Goal: Task Accomplishment & Management: Manage account settings

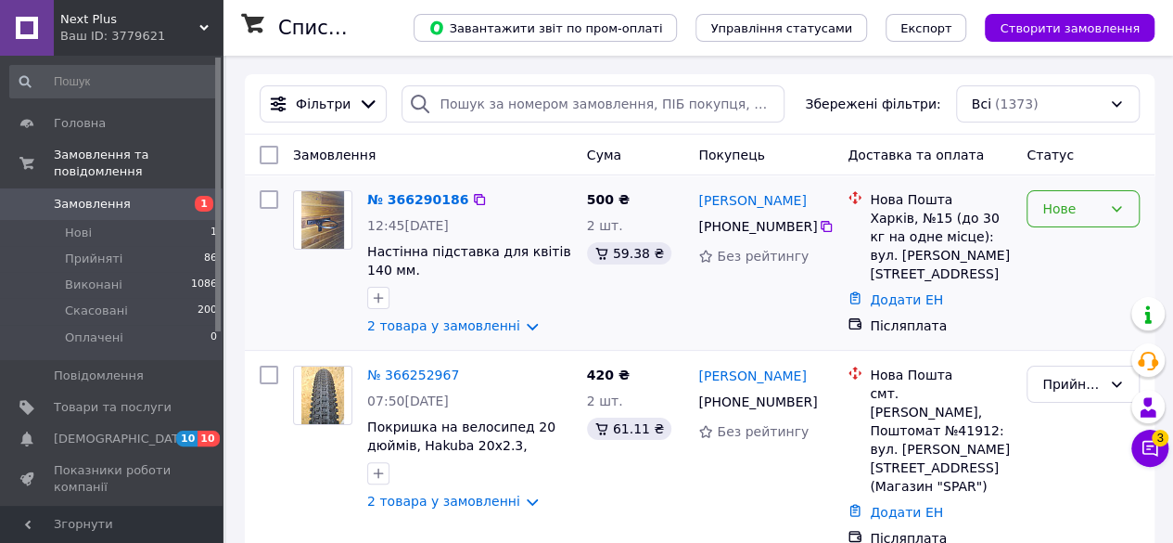
click at [1054, 209] on div "Нове" at bounding box center [1072, 209] width 59 height 20
click at [1073, 245] on li "Прийнято" at bounding box center [1083, 248] width 111 height 33
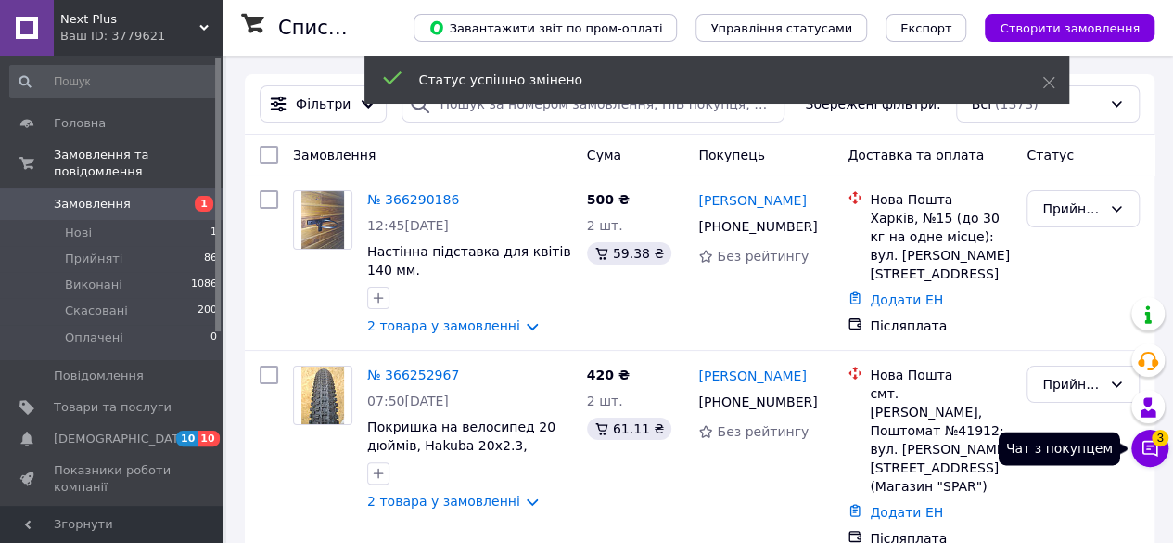
click at [1159, 444] on span "3" at bounding box center [1160, 437] width 17 height 17
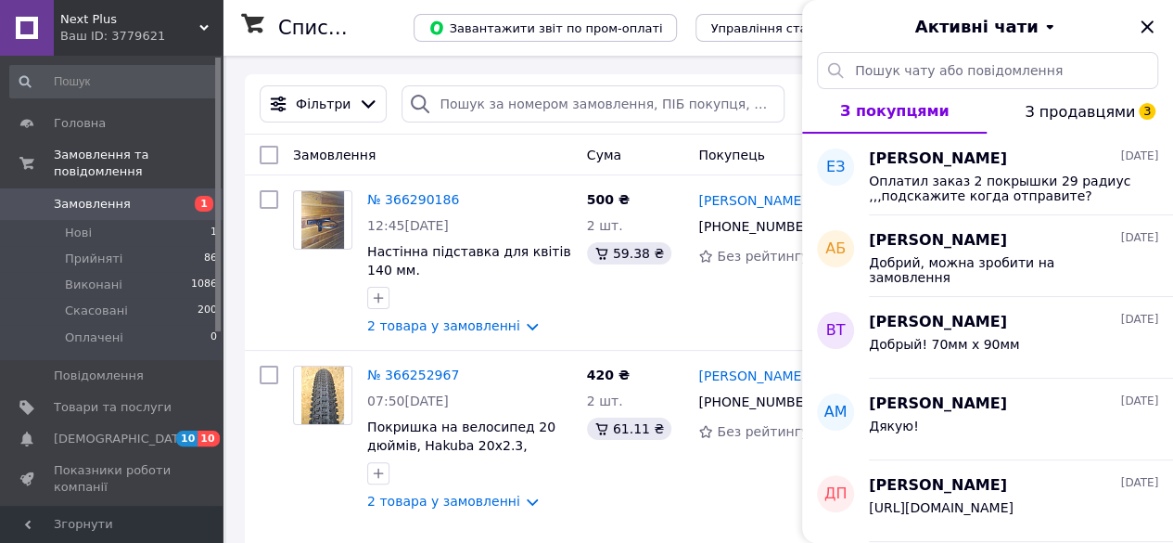
click at [1072, 111] on span "З продавцями 3" at bounding box center [1080, 112] width 110 height 18
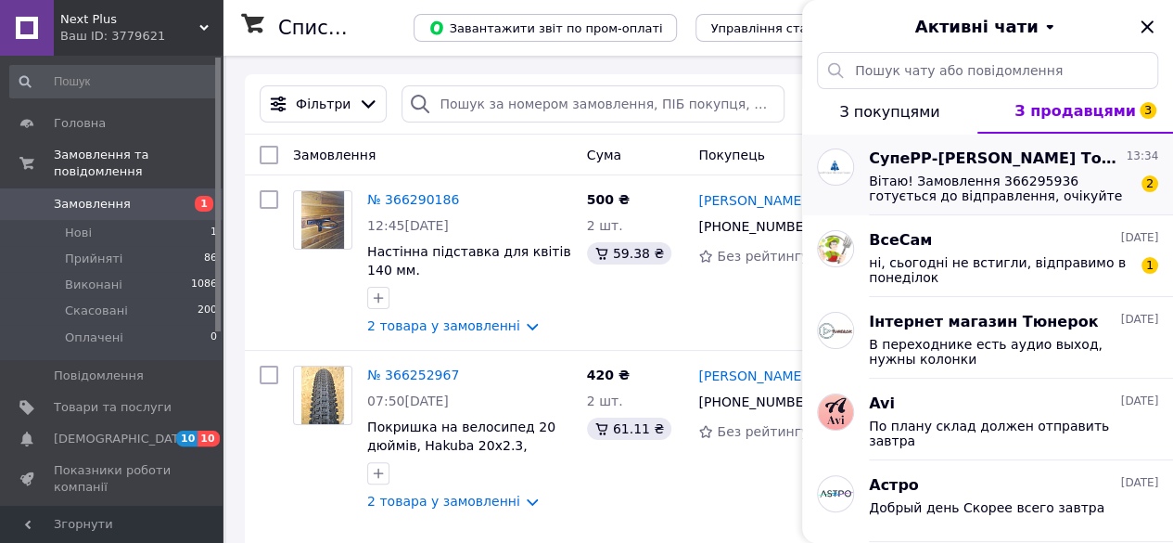
click at [1080, 181] on span "Вітаю! Замовлення 366295936 готується до відправлення, очікуйте ттн" at bounding box center [1000, 188] width 263 height 30
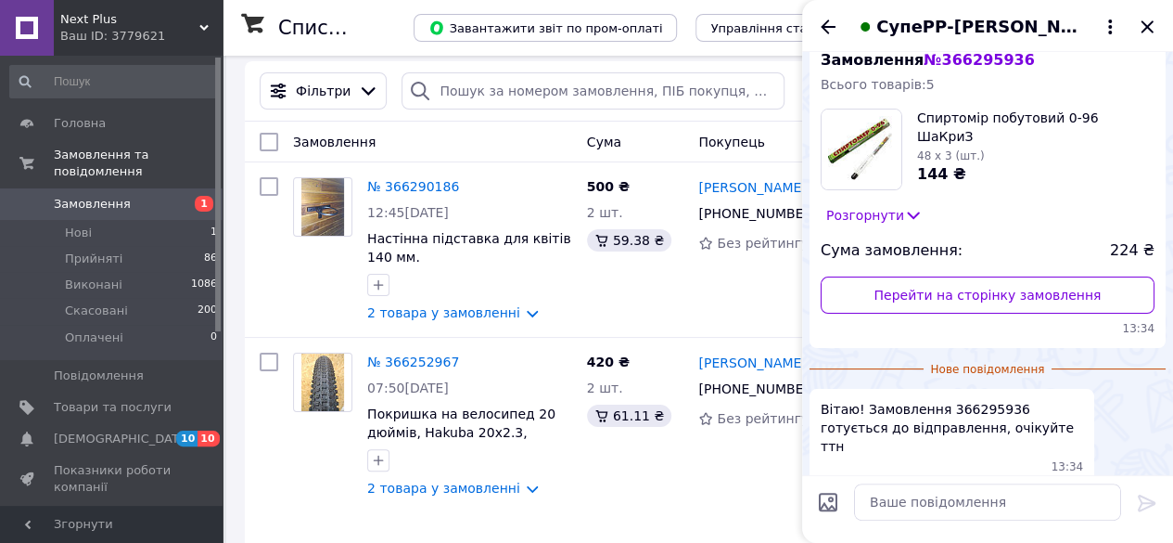
scroll to position [2, 0]
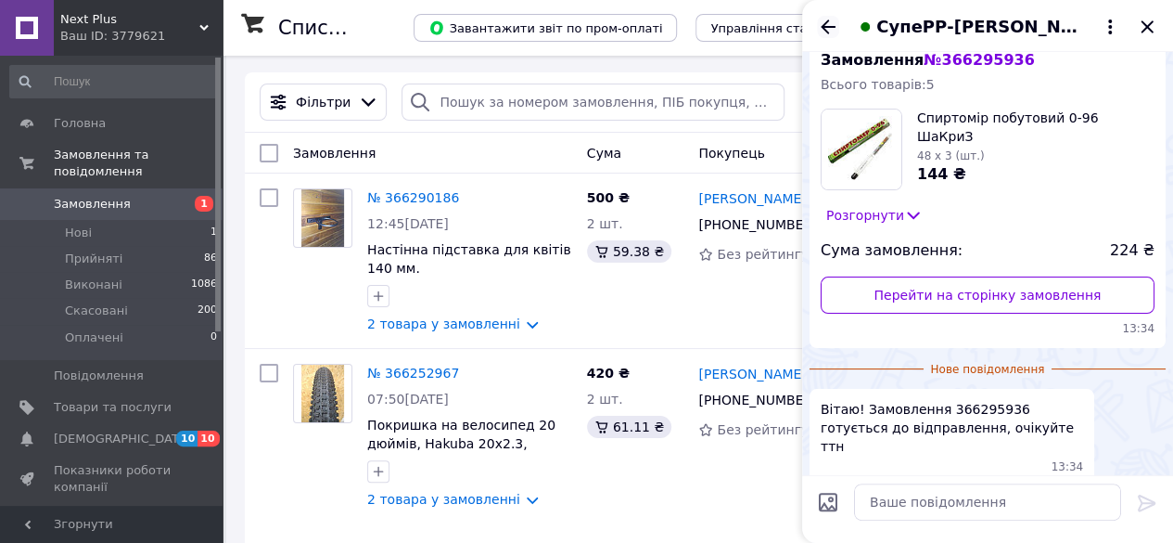
click at [831, 23] on icon "Назад" at bounding box center [828, 27] width 22 height 22
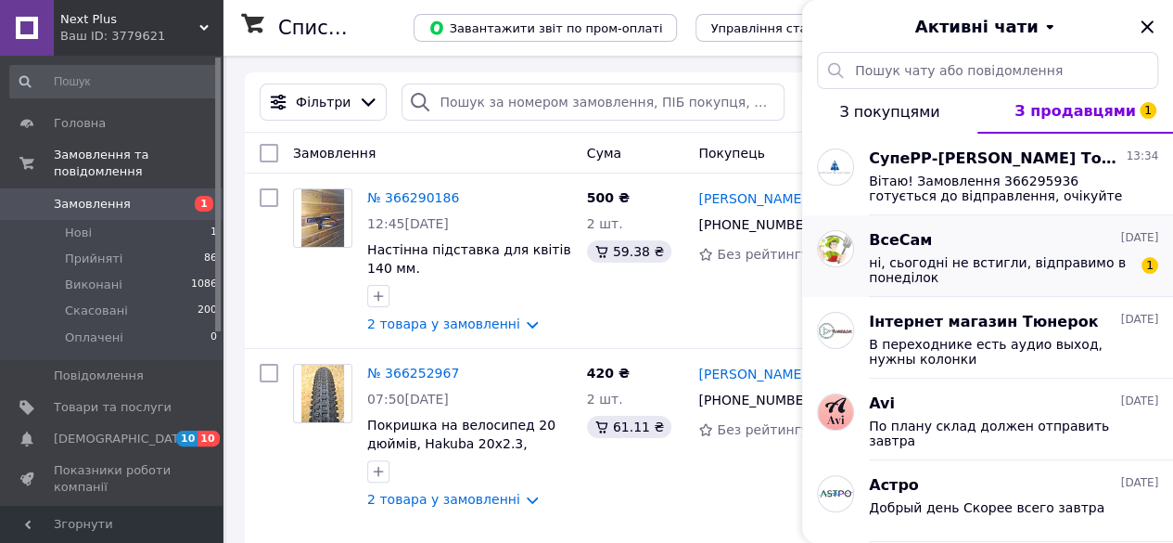
click at [929, 255] on span "ні, сьогодні не встигли, відправимо в понеділок" at bounding box center [1000, 270] width 263 height 30
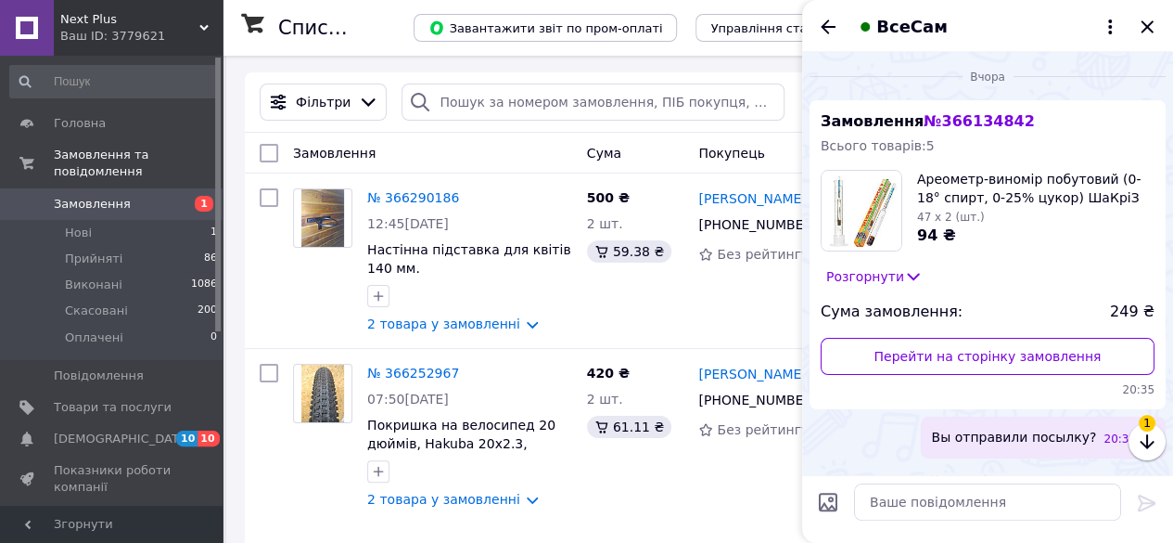
scroll to position [109, 0]
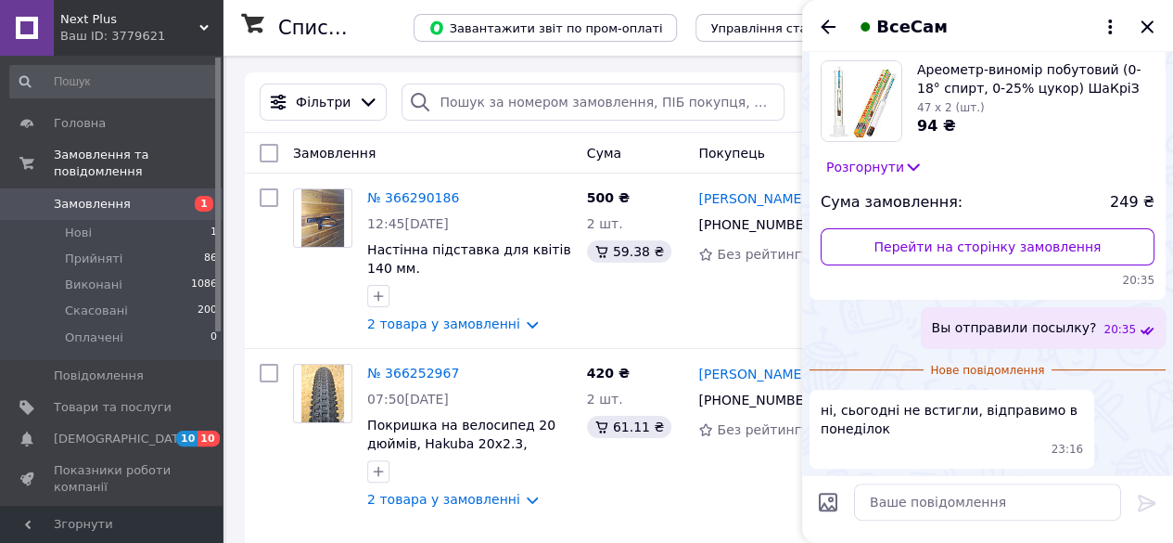
click at [499, 152] on div "Замовлення" at bounding box center [433, 152] width 294 height 33
click at [1143, 21] on icon "Закрити" at bounding box center [1147, 26] width 12 height 12
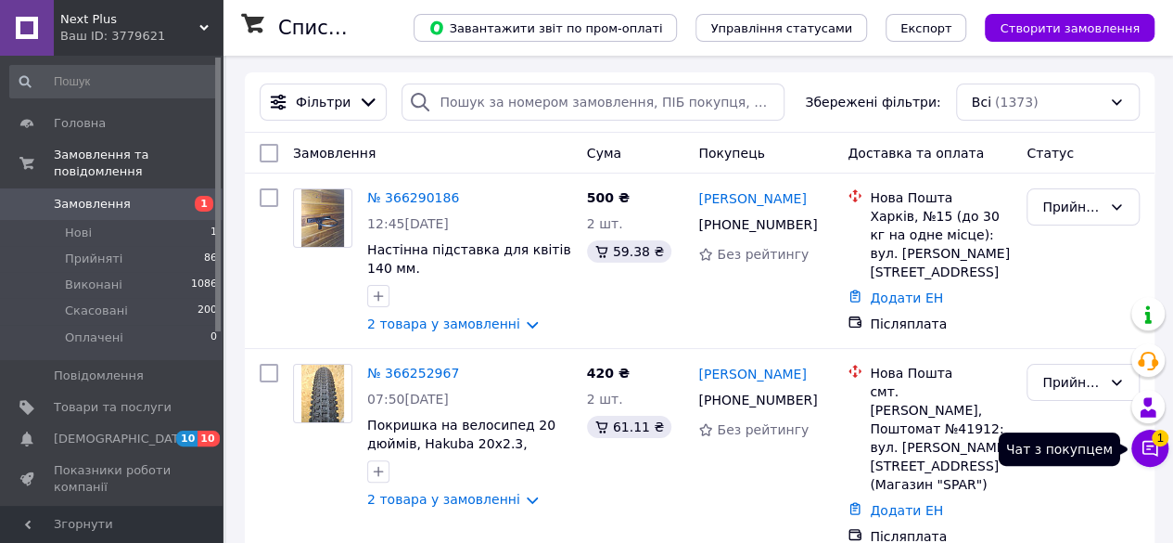
click at [1147, 446] on icon at bounding box center [1151, 449] width 16 height 16
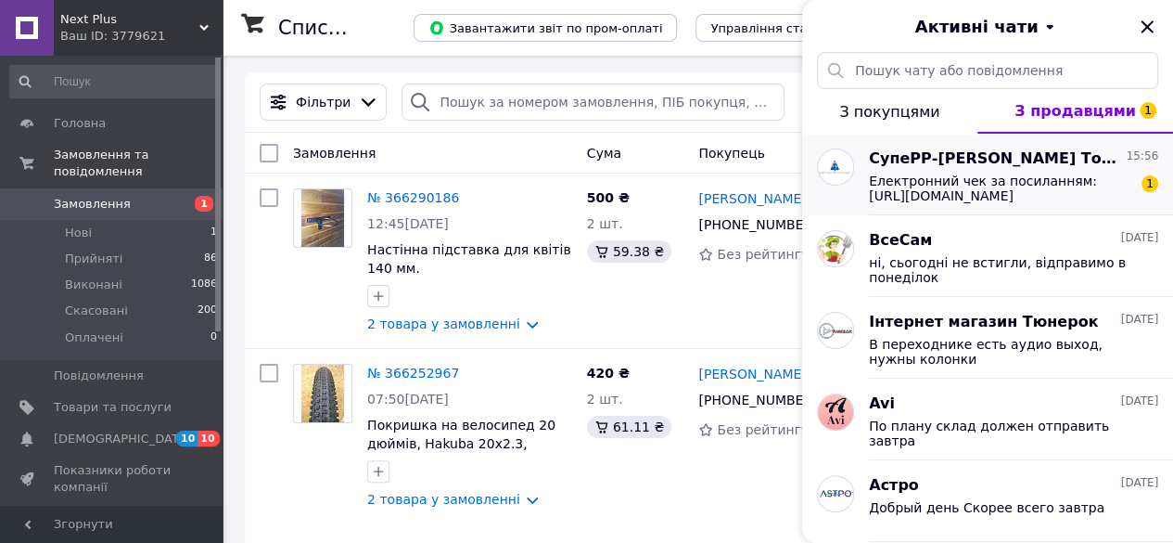
click at [1030, 170] on div "Електронний чек за посиланням: [URL][DOMAIN_NAME] 1" at bounding box center [1013, 186] width 289 height 33
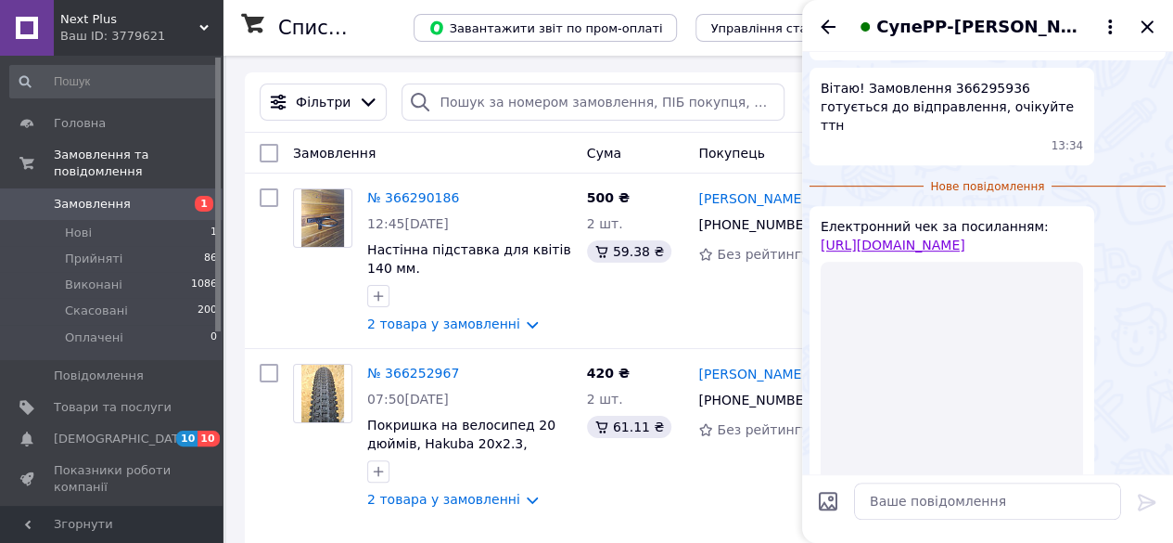
scroll to position [191, 0]
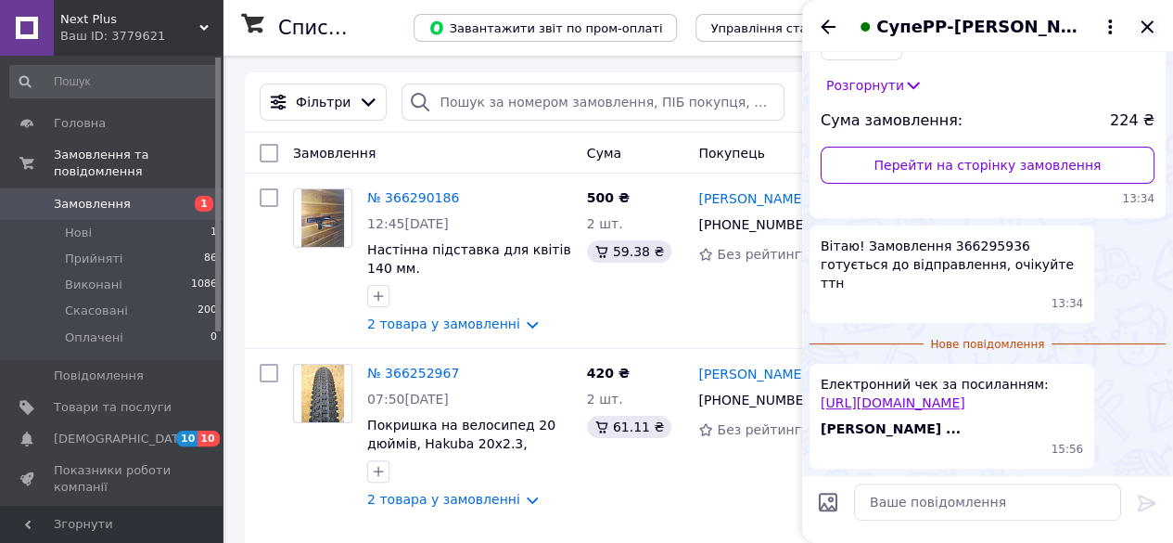
click at [1148, 25] on icon "Закрити" at bounding box center [1147, 26] width 12 height 12
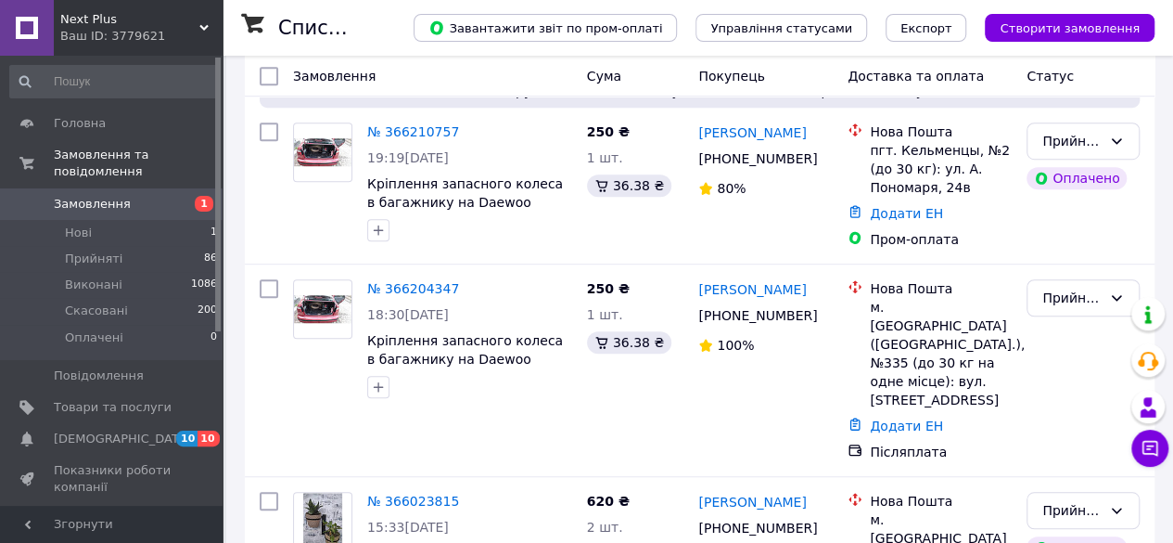
scroll to position [515, 0]
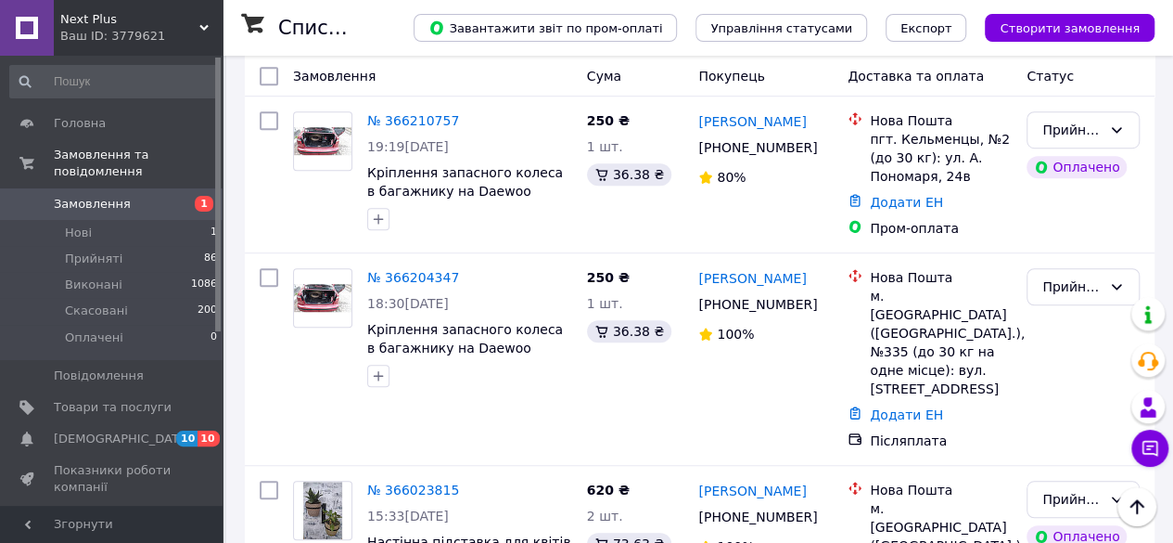
click at [419, 270] on link "№ 366204347" at bounding box center [413, 277] width 92 height 15
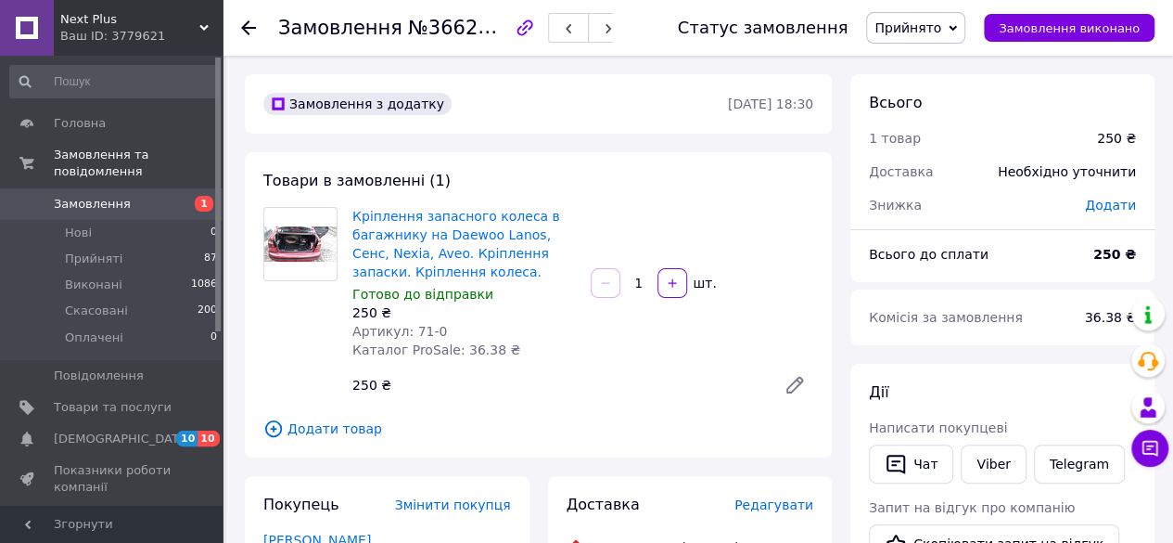
click at [777, 507] on span "Редагувати" at bounding box center [774, 504] width 79 height 15
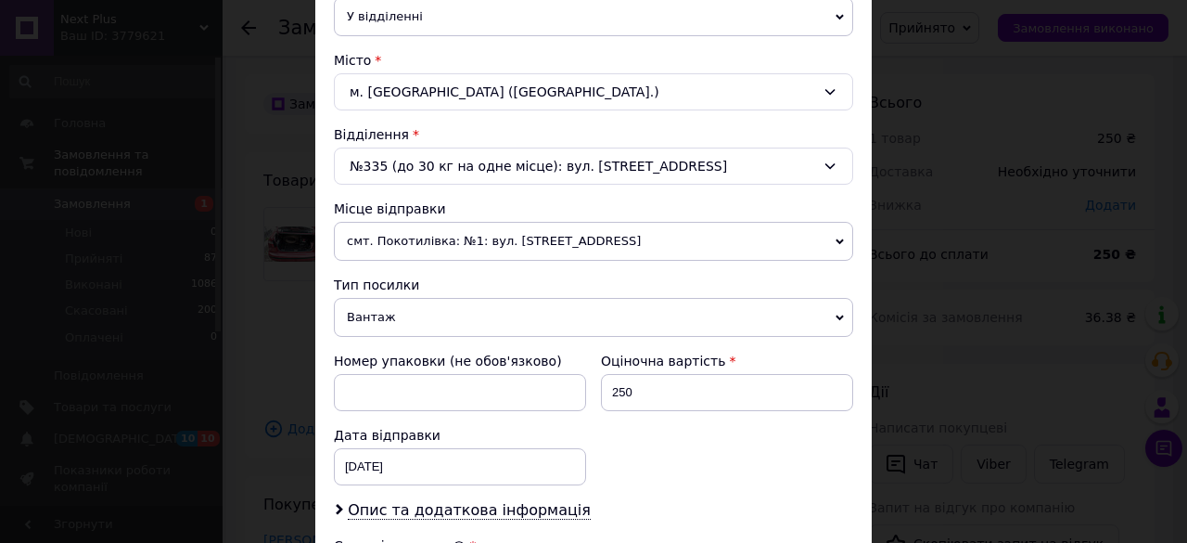
scroll to position [863, 0]
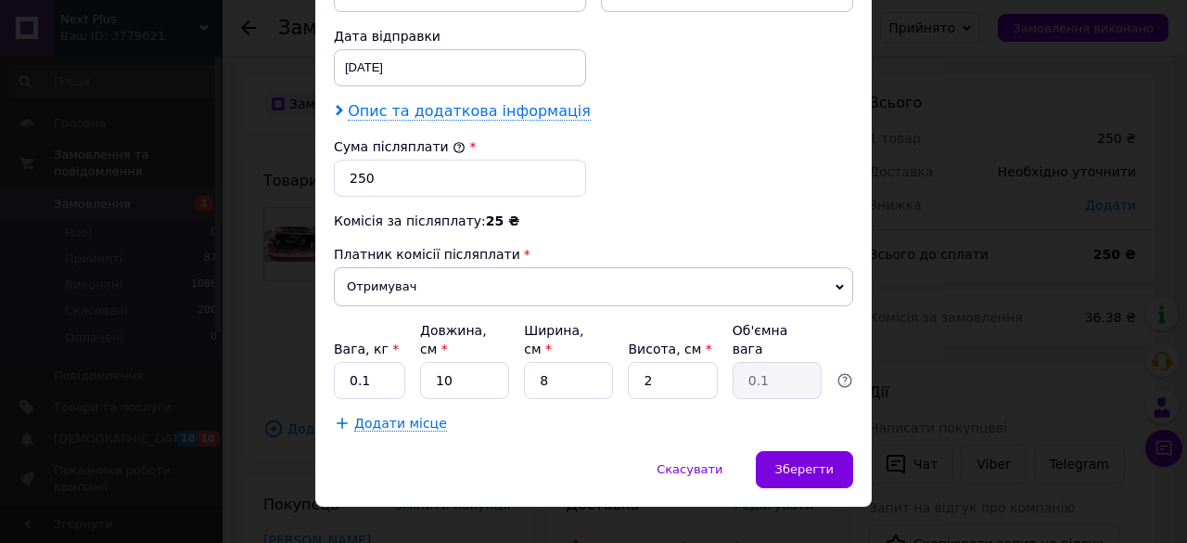
click at [455, 105] on span "Опис та додаткова інформація" at bounding box center [469, 111] width 243 height 19
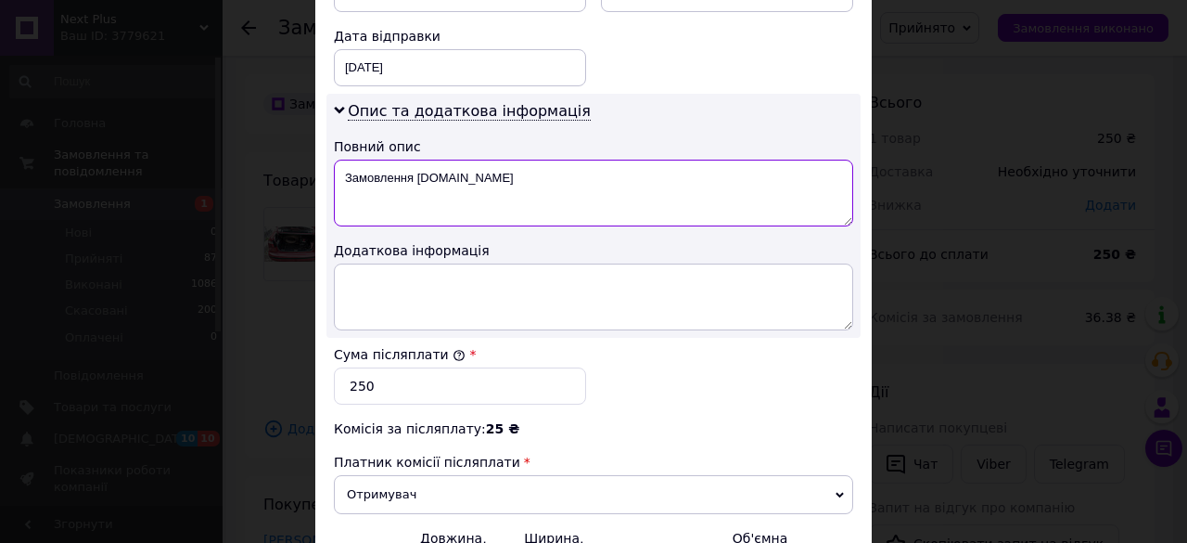
click at [491, 186] on textarea "Замовлення [DOMAIN_NAME]" at bounding box center [593, 193] width 519 height 67
type textarea "З"
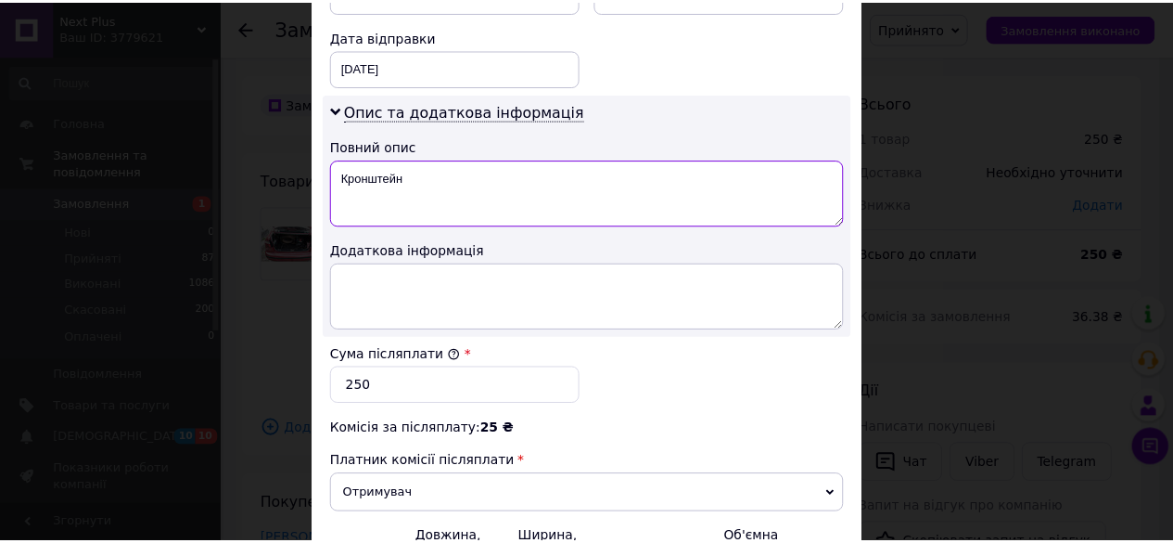
scroll to position [1070, 0]
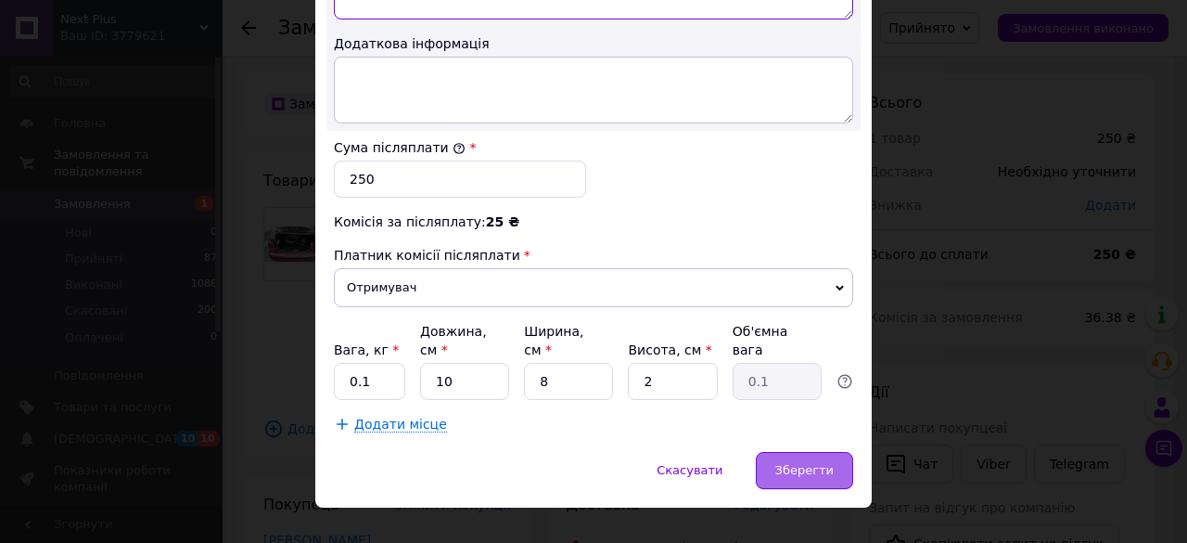
type textarea "Кронштейн"
click at [783, 463] on span "Зберегти" at bounding box center [804, 470] width 58 height 14
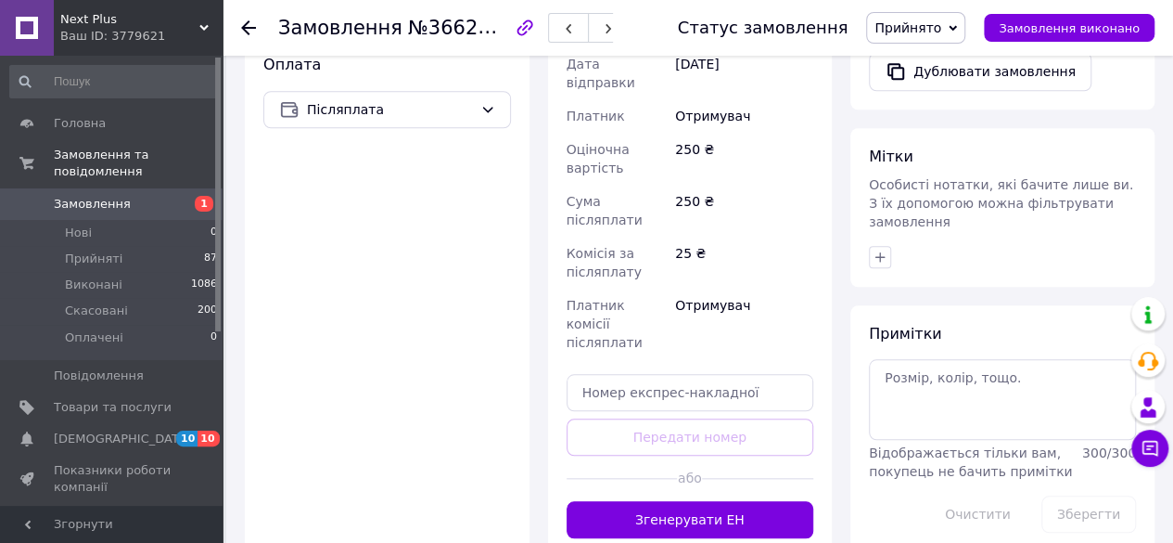
scroll to position [751, 0]
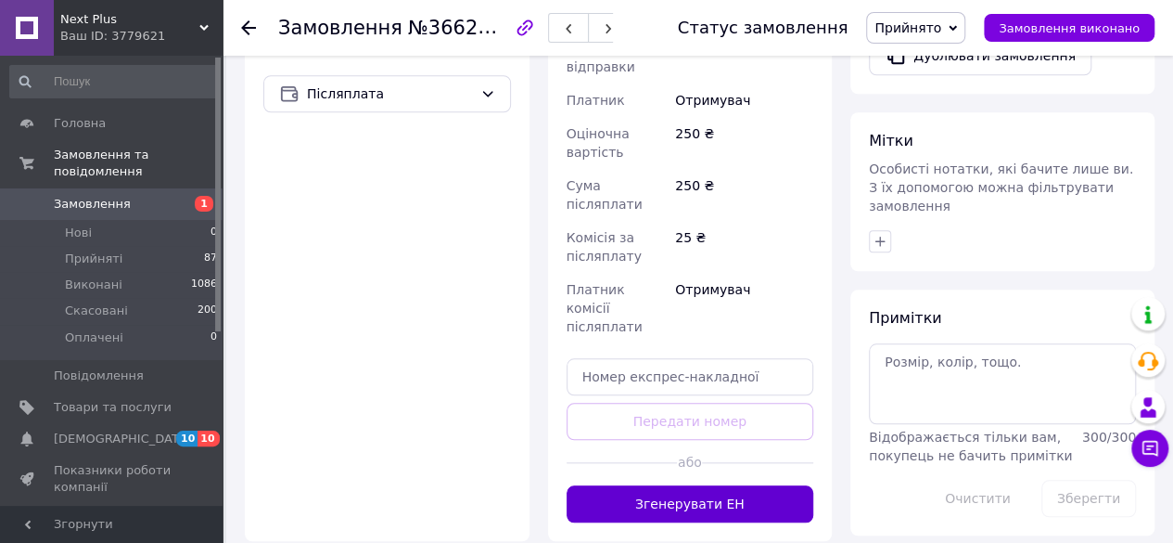
click at [673, 485] on button "Згенерувати ЕН" at bounding box center [691, 503] width 248 height 37
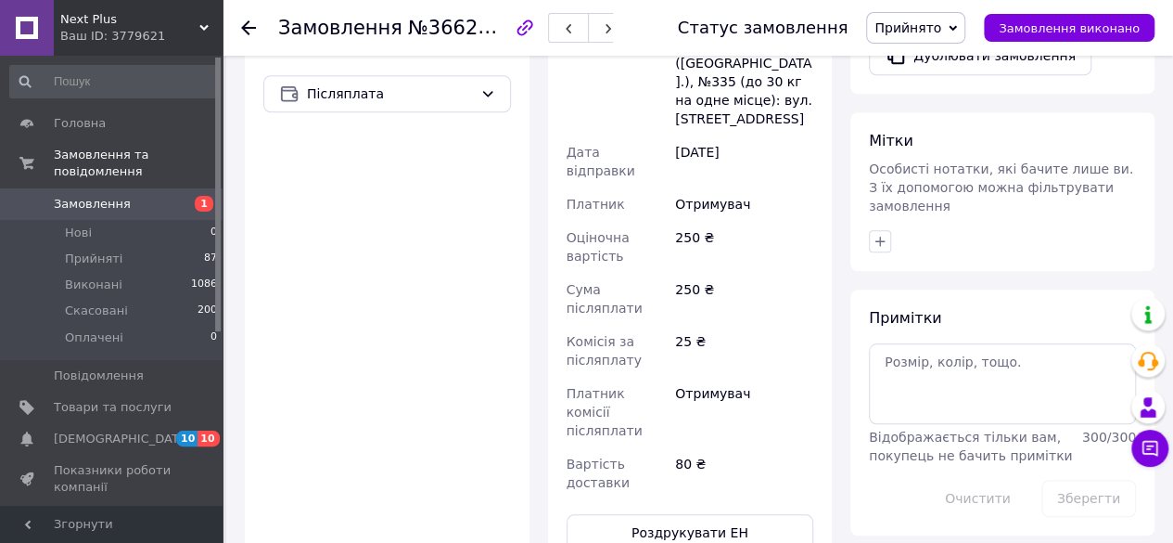
click at [247, 24] on use at bounding box center [248, 27] width 15 height 15
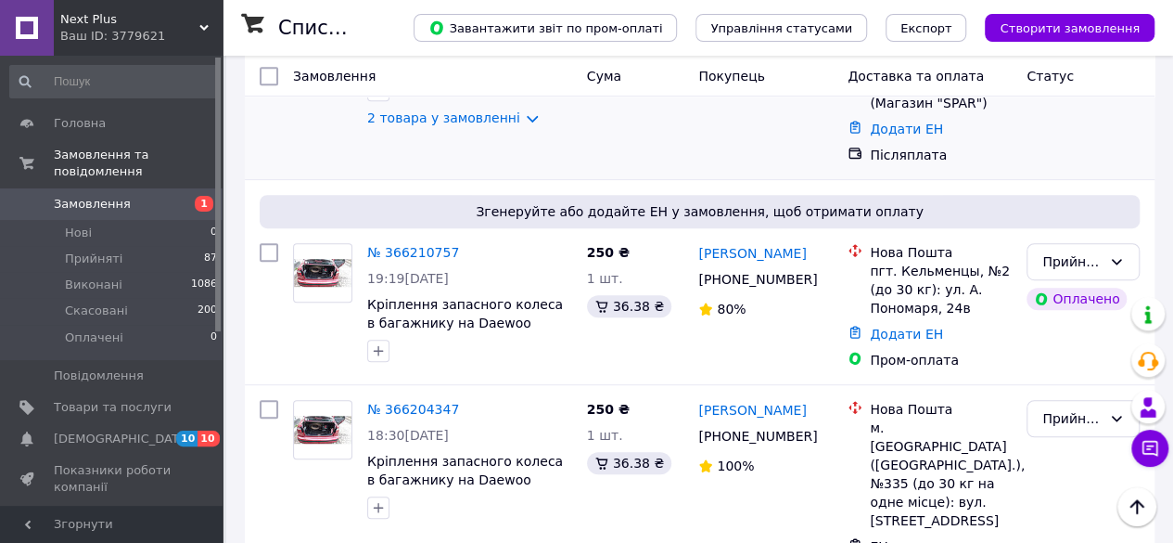
scroll to position [377, 0]
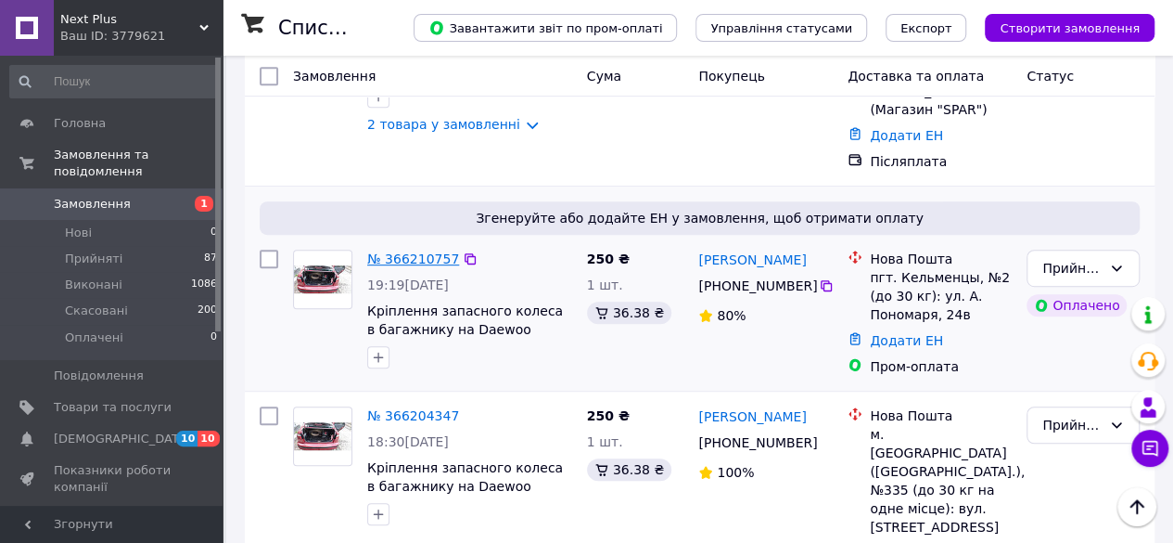
click at [404, 251] on link "№ 366210757" at bounding box center [413, 258] width 92 height 15
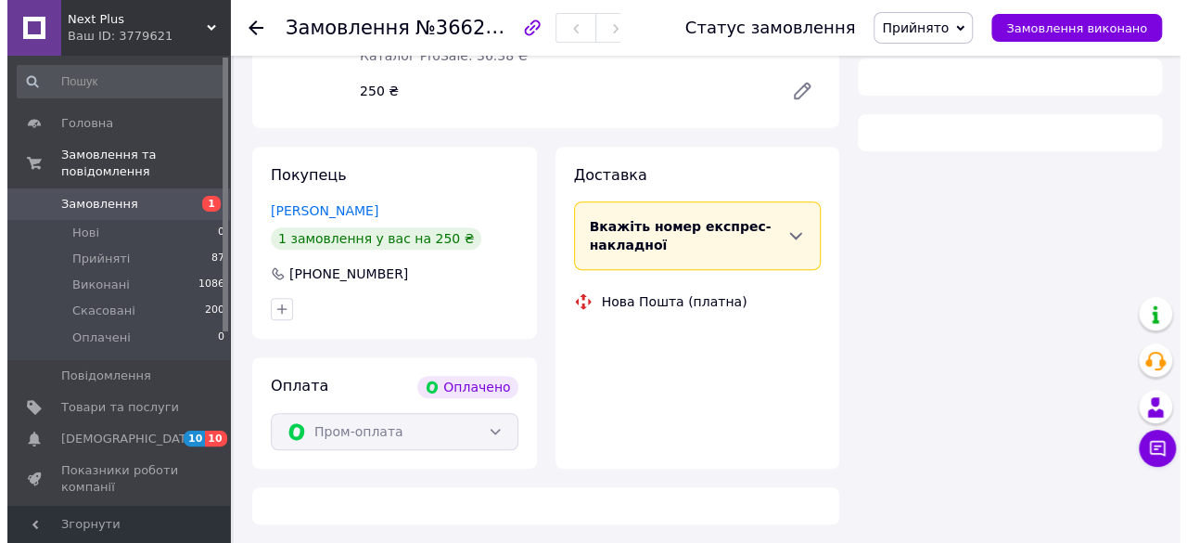
scroll to position [377, 0]
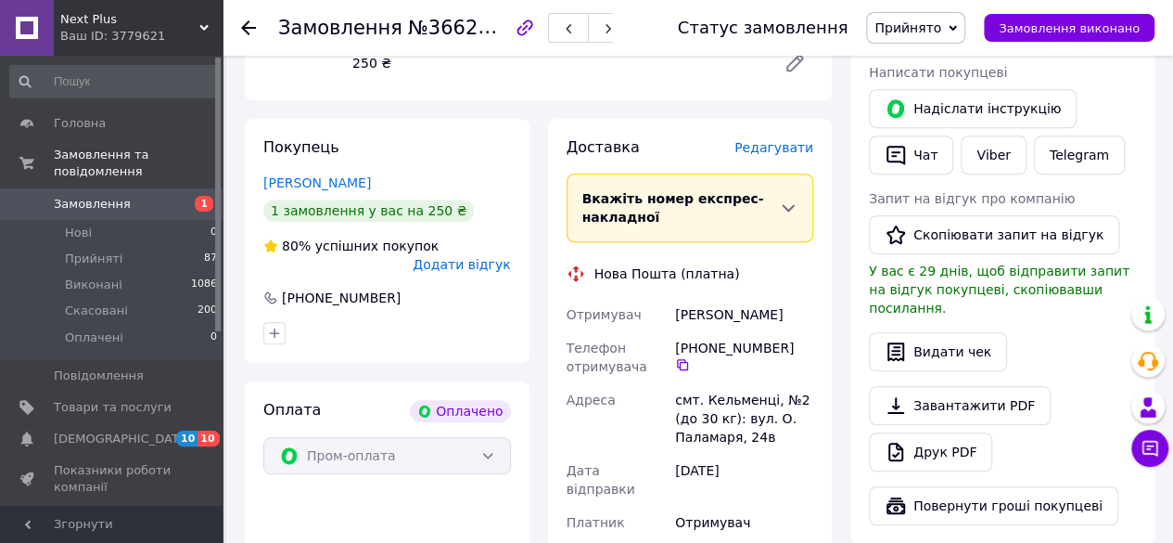
click at [788, 146] on span "Редагувати" at bounding box center [774, 147] width 79 height 15
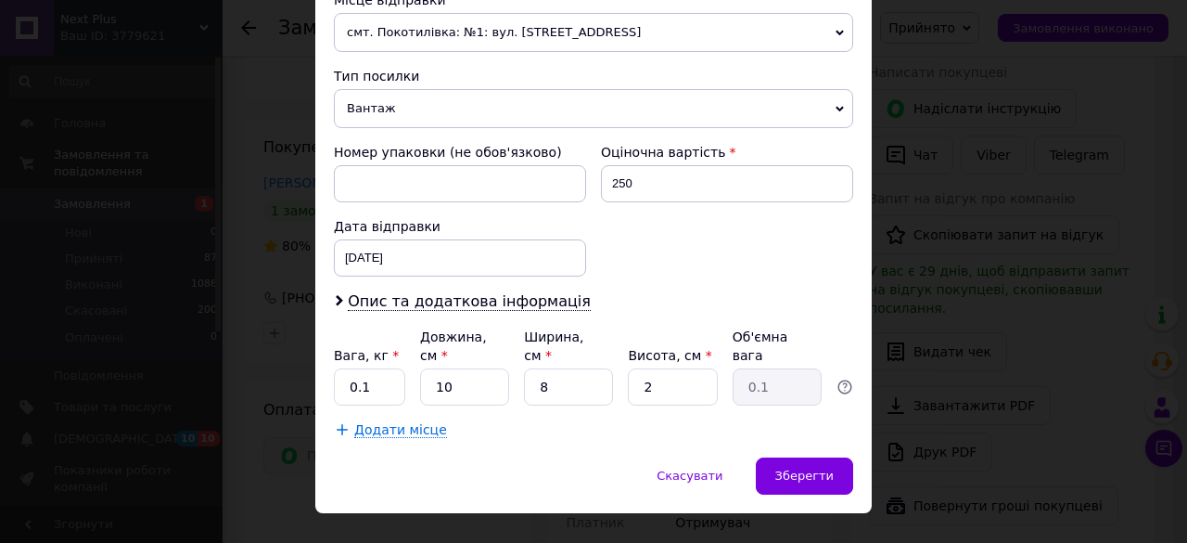
scroll to position [681, 0]
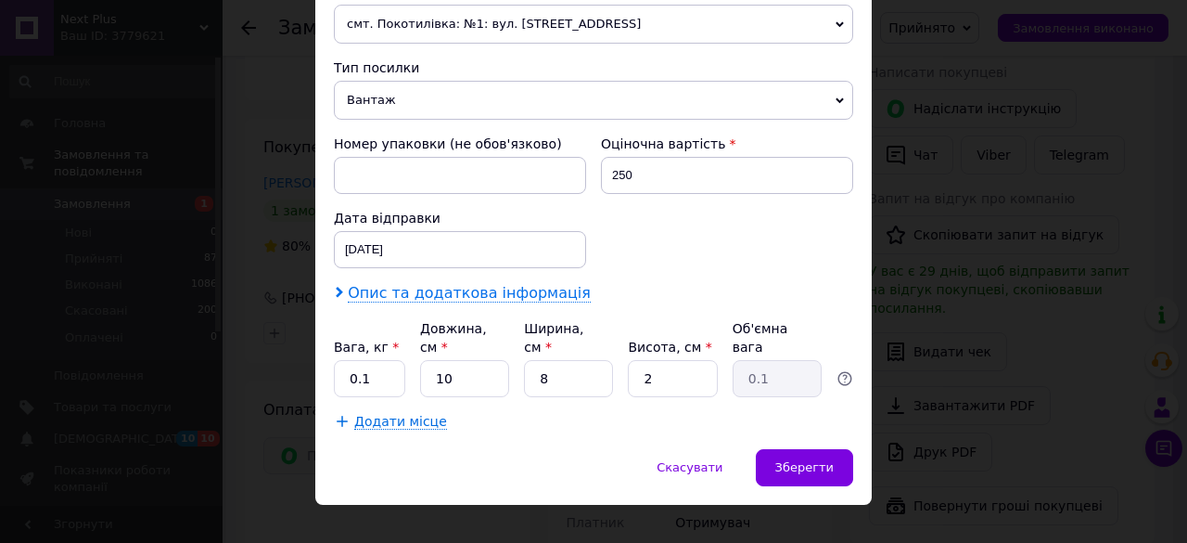
click at [430, 292] on span "Опис та додаткова інформація" at bounding box center [469, 293] width 243 height 19
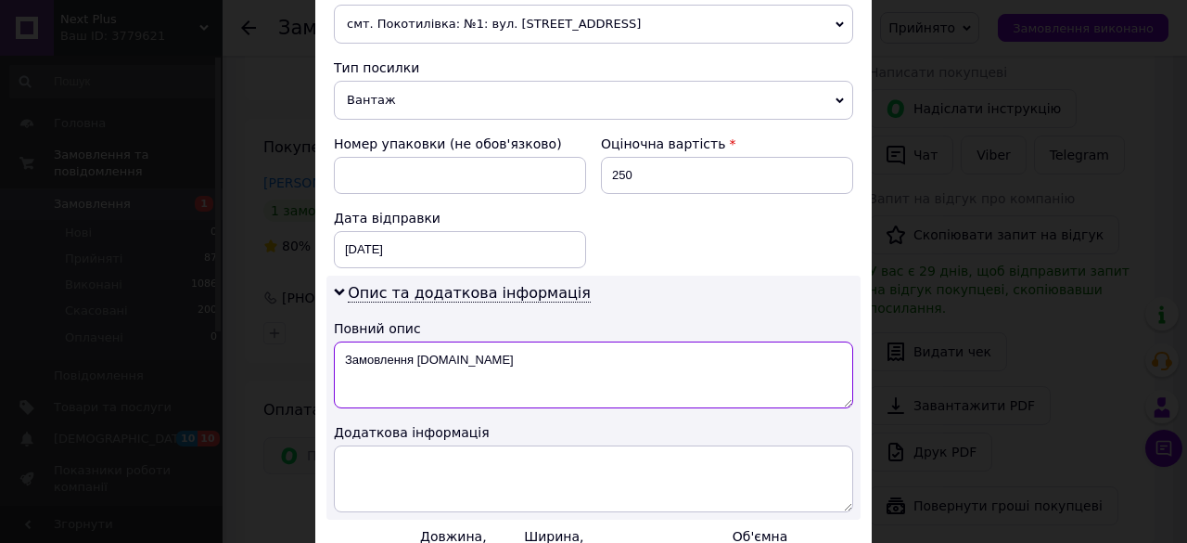
click at [531, 374] on textarea "Замовлення [DOMAIN_NAME]" at bounding box center [593, 374] width 519 height 67
type textarea "З"
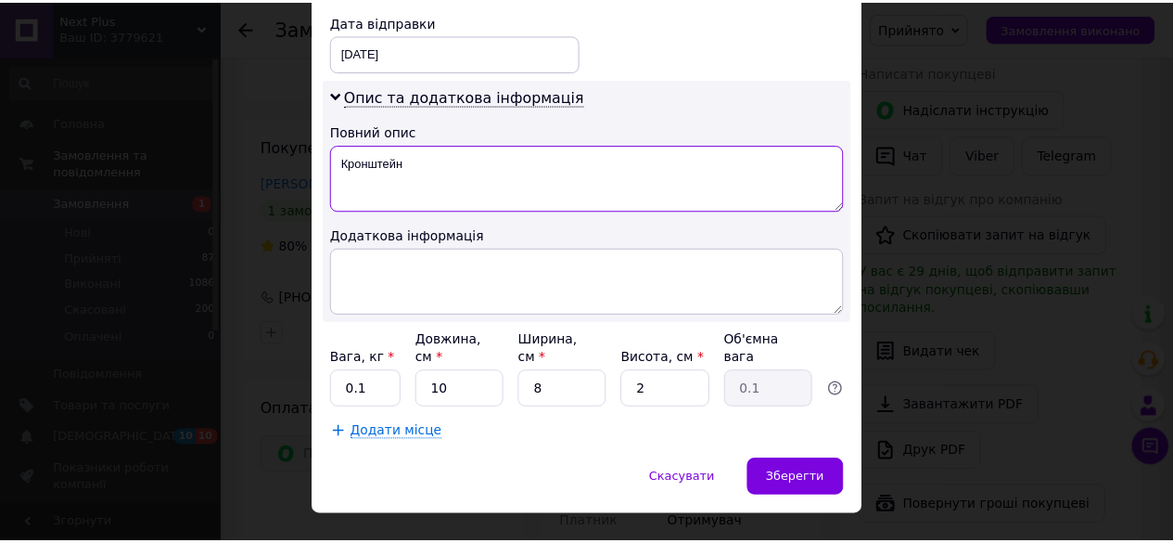
scroll to position [887, 0]
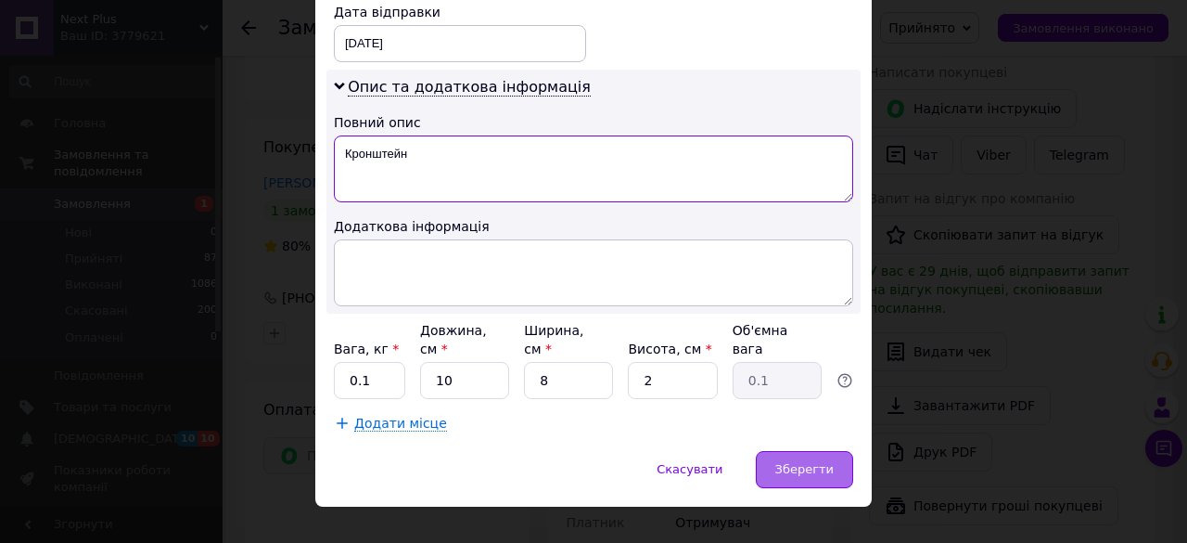
type textarea "Кронштейн"
click at [788, 451] on div "Зберегти" at bounding box center [804, 469] width 97 height 37
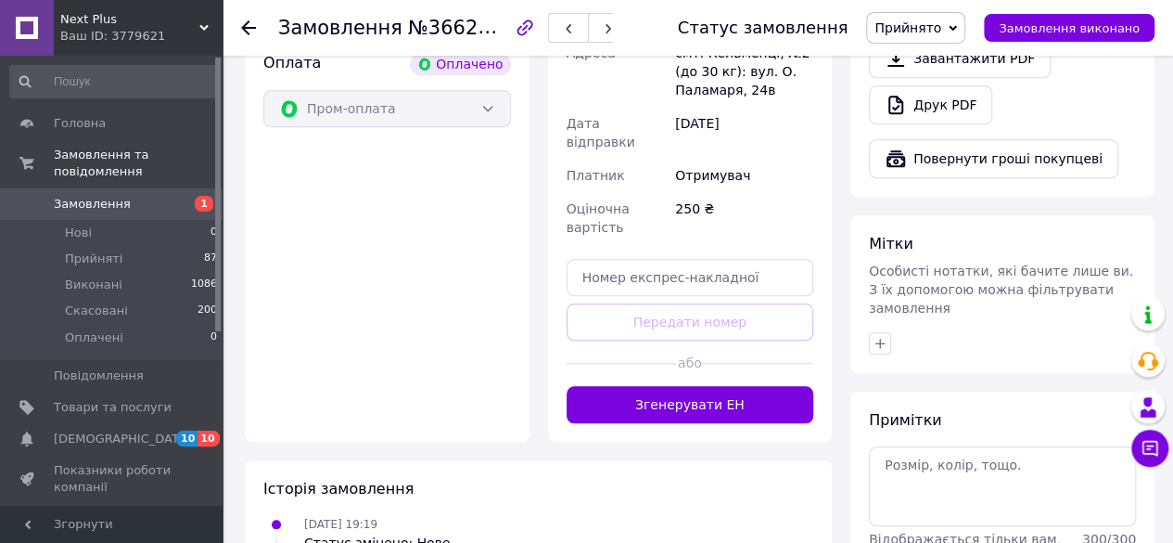
scroll to position [725, 0]
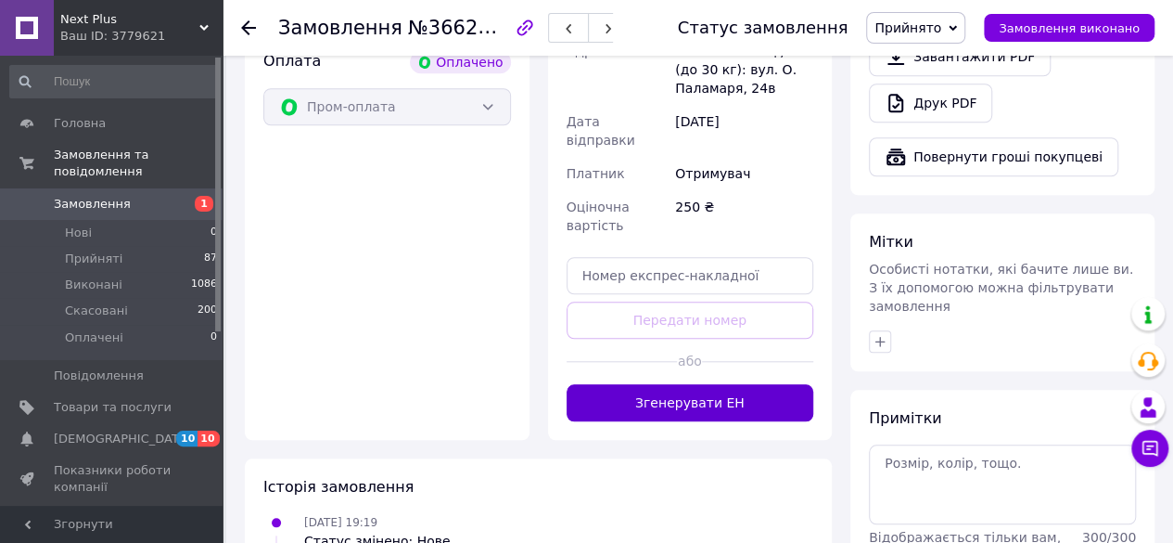
click at [739, 384] on button "Згенерувати ЕН" at bounding box center [691, 402] width 248 height 37
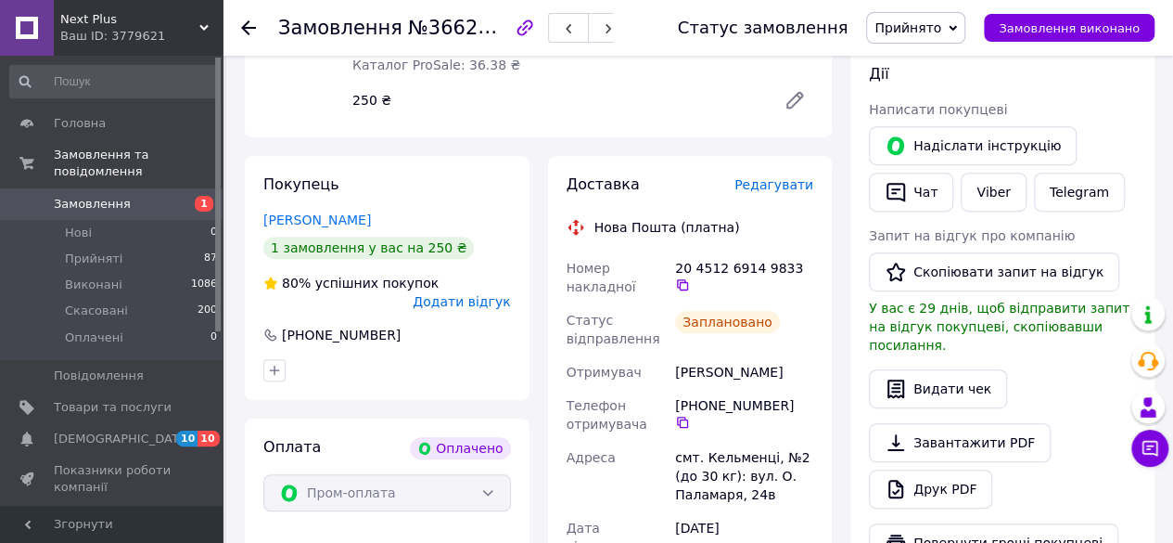
scroll to position [356, 0]
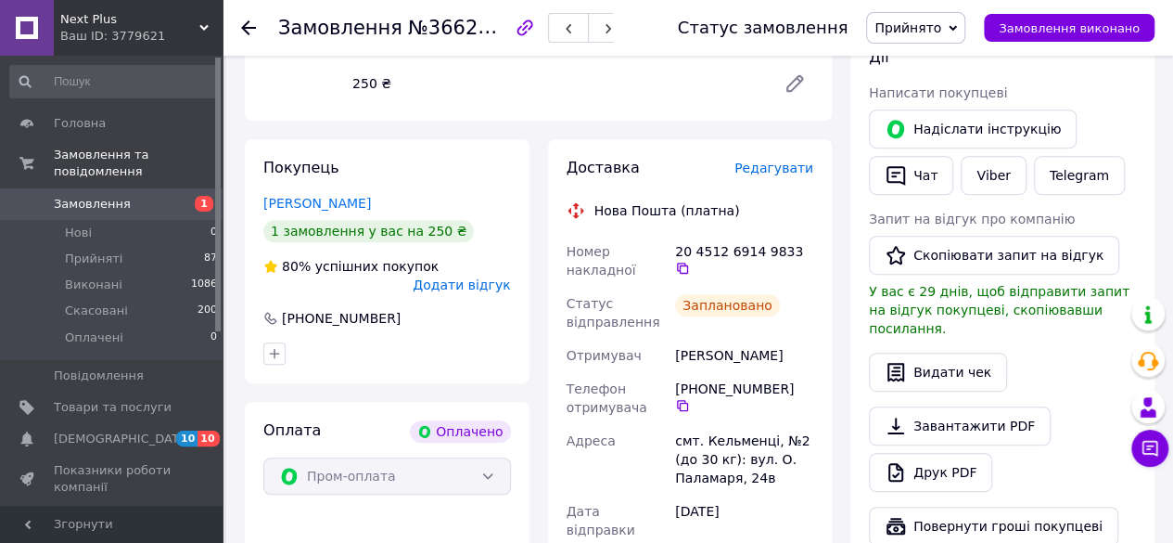
click at [249, 27] on use at bounding box center [248, 27] width 15 height 15
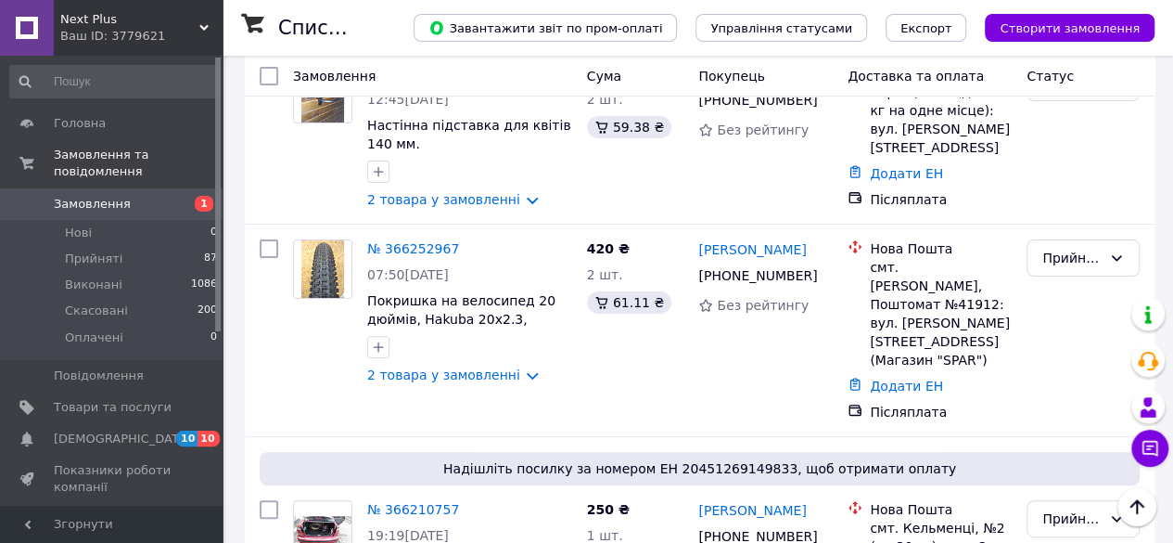
scroll to position [115, 0]
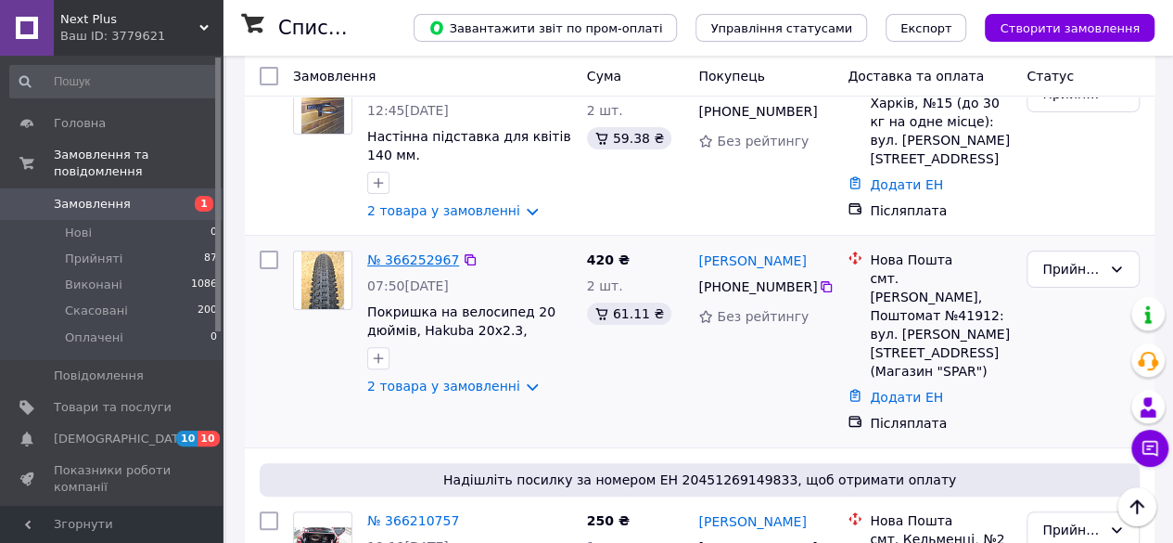
click at [429, 257] on link "№ 366252967" at bounding box center [413, 259] width 92 height 15
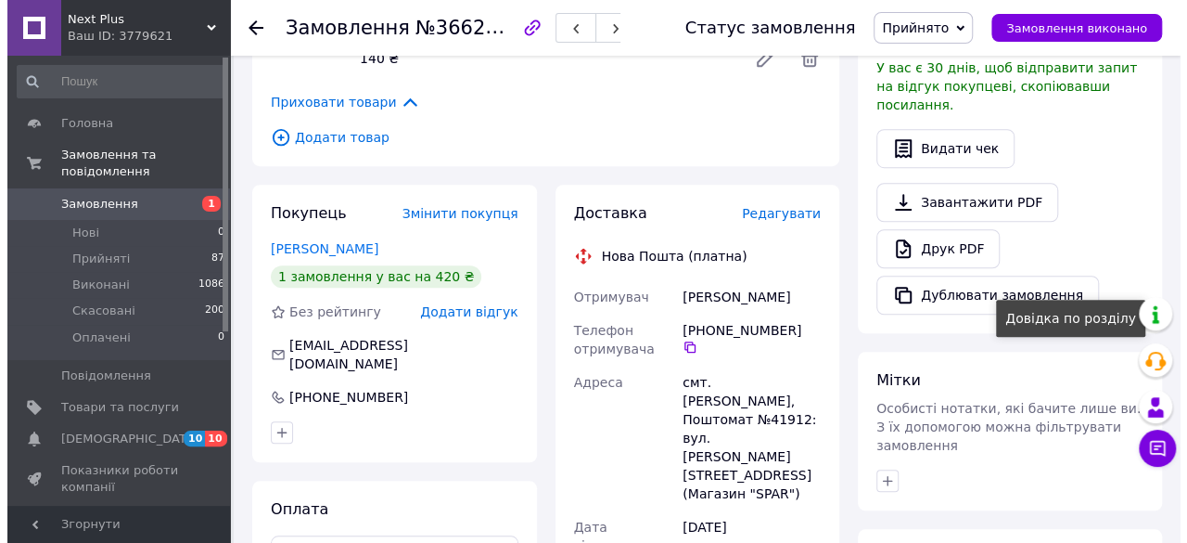
scroll to position [560, 0]
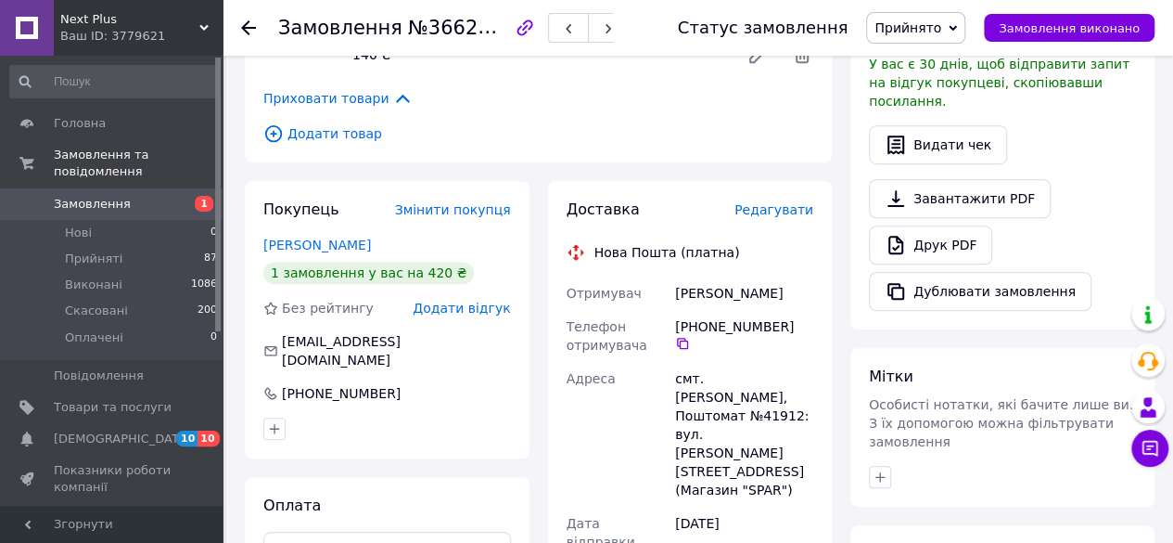
click at [787, 202] on span "Редагувати" at bounding box center [774, 209] width 79 height 15
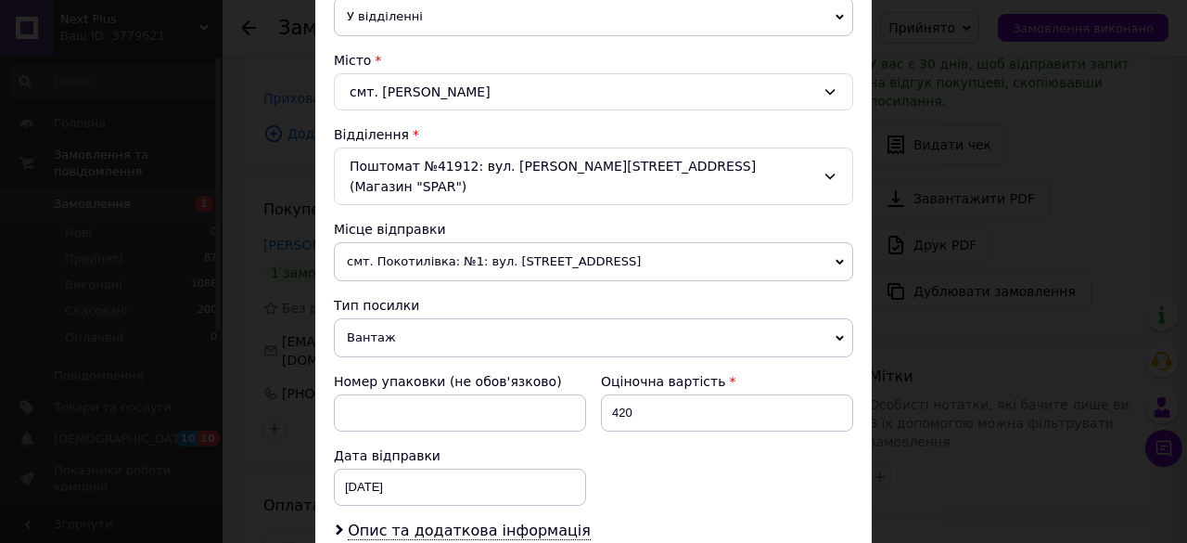
scroll to position [863, 0]
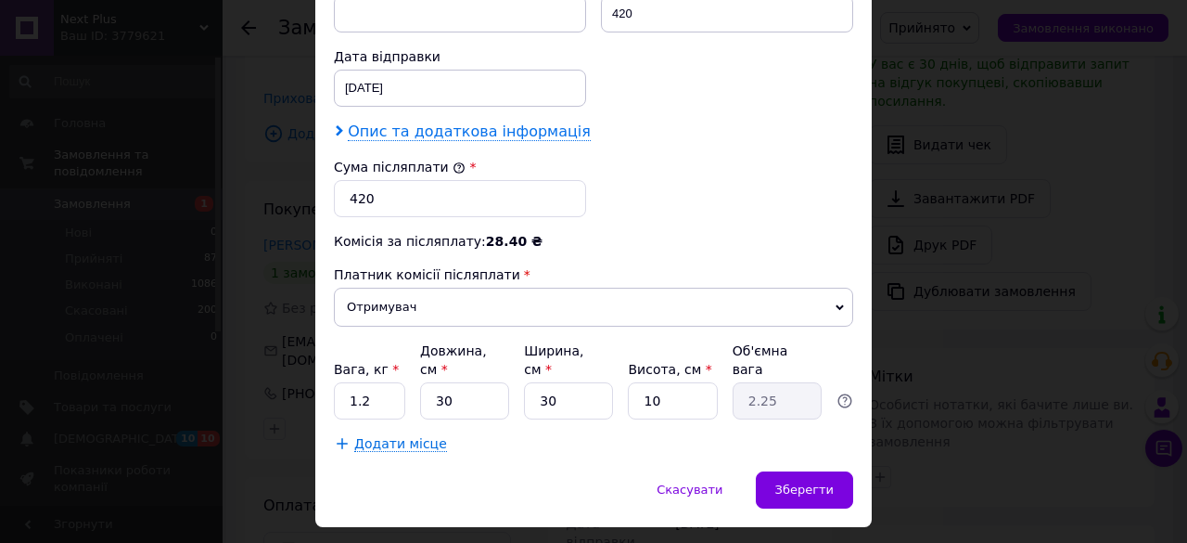
click at [420, 122] on span "Опис та додаткова інформація" at bounding box center [469, 131] width 243 height 19
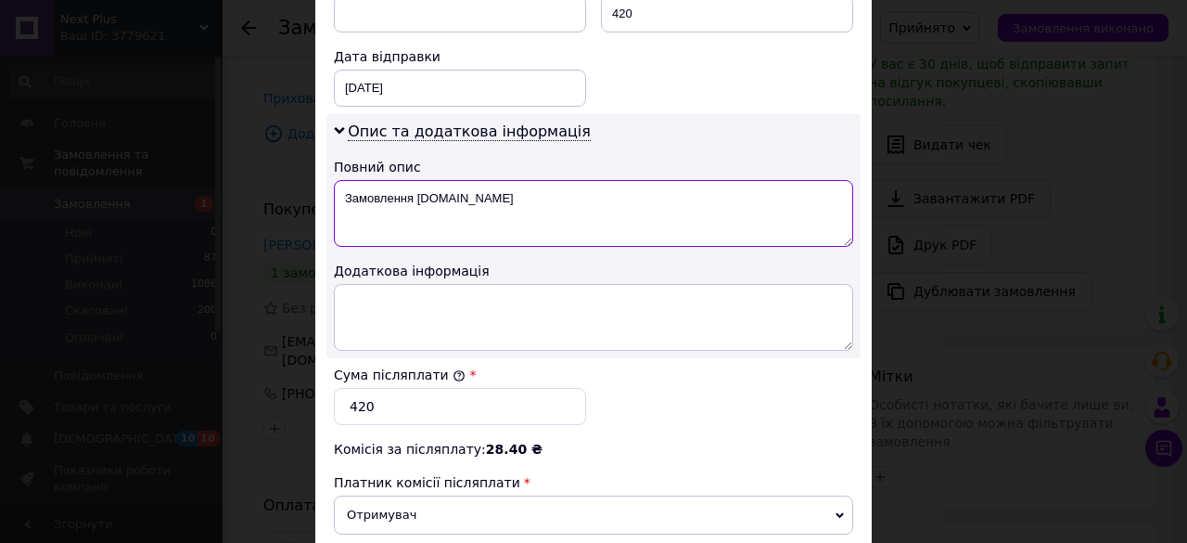
click at [473, 186] on textarea "Замовлення [DOMAIN_NAME]" at bounding box center [593, 213] width 519 height 67
type textarea "З"
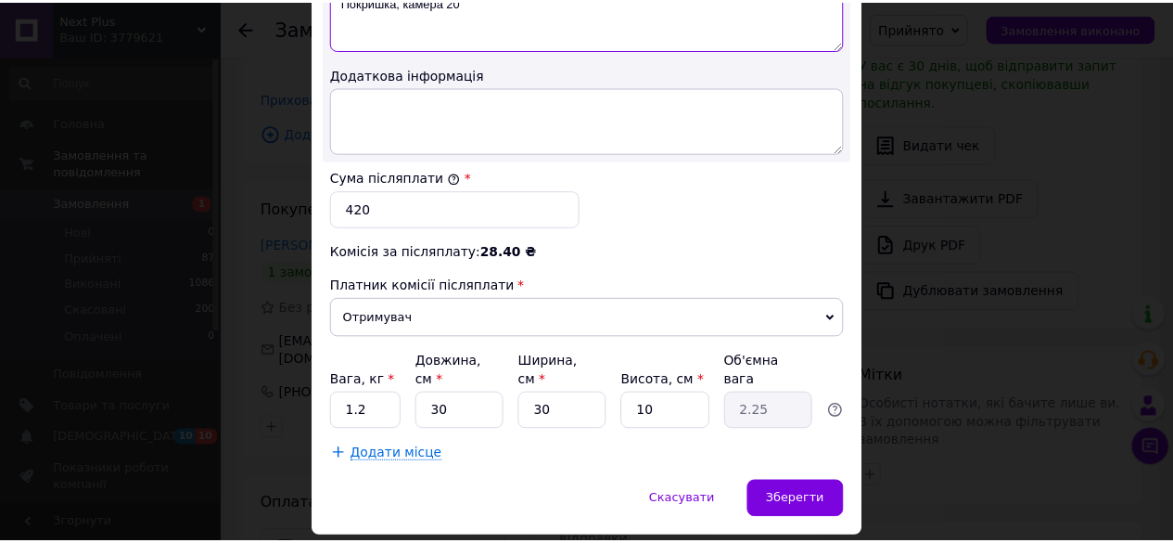
scroll to position [1070, 0]
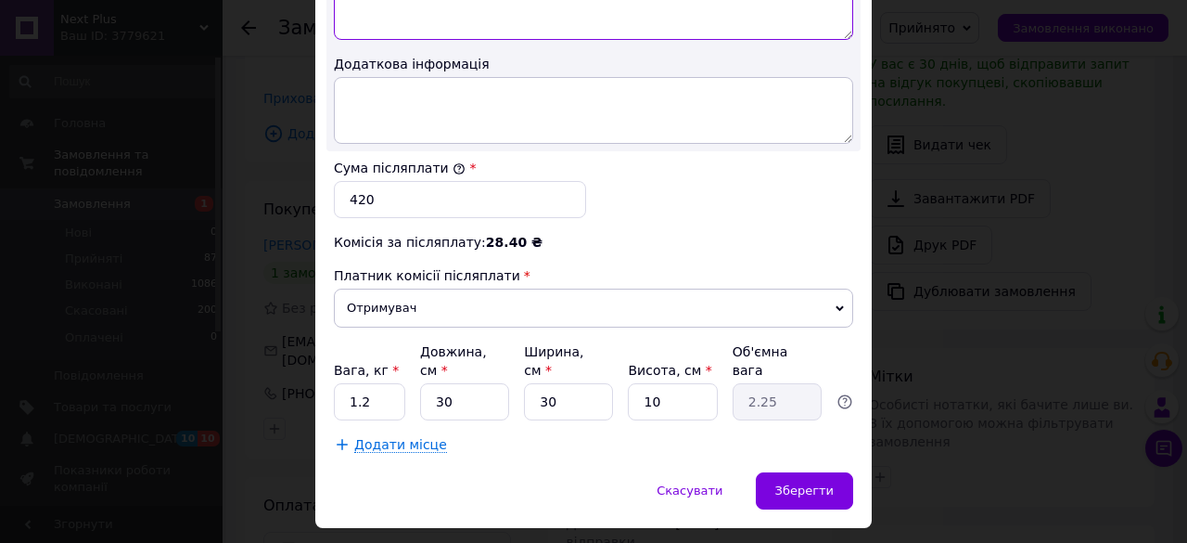
type textarea "Покришка, камера 20"
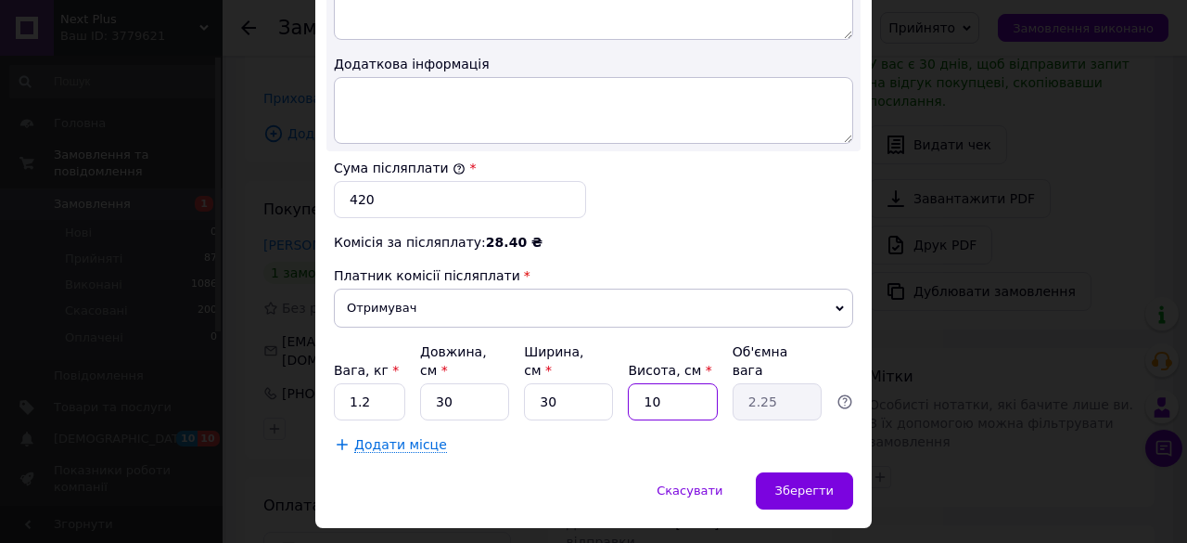
click at [671, 383] on input "10" at bounding box center [672, 401] width 89 height 37
type input "1"
type input "0.23"
type input "2"
type input "0.45"
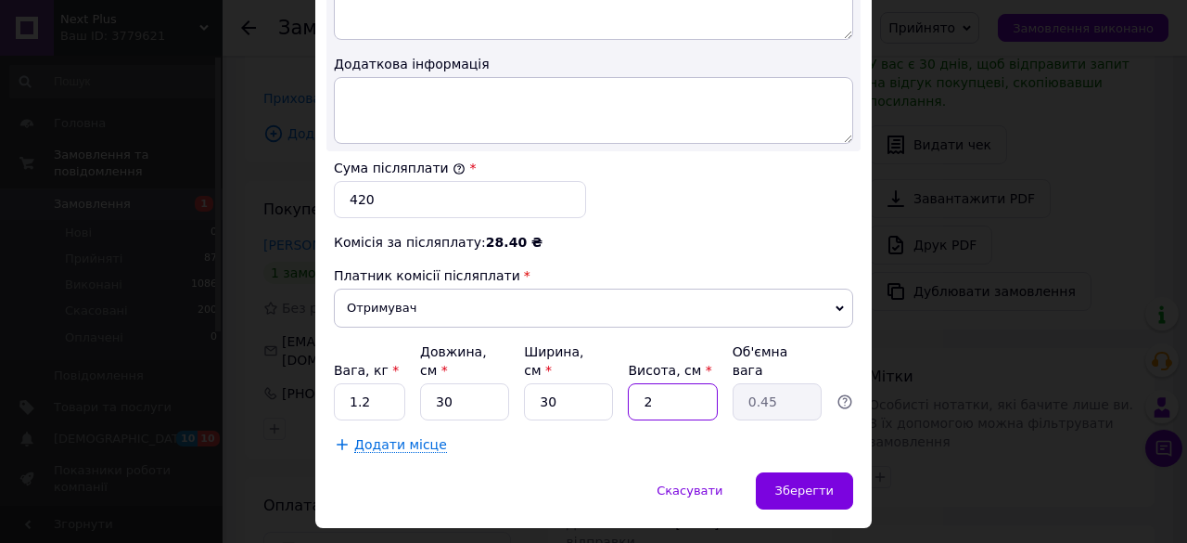
type input "20"
type input "4.5"
type input "20"
click at [805, 483] on span "Зберегти" at bounding box center [804, 490] width 58 height 14
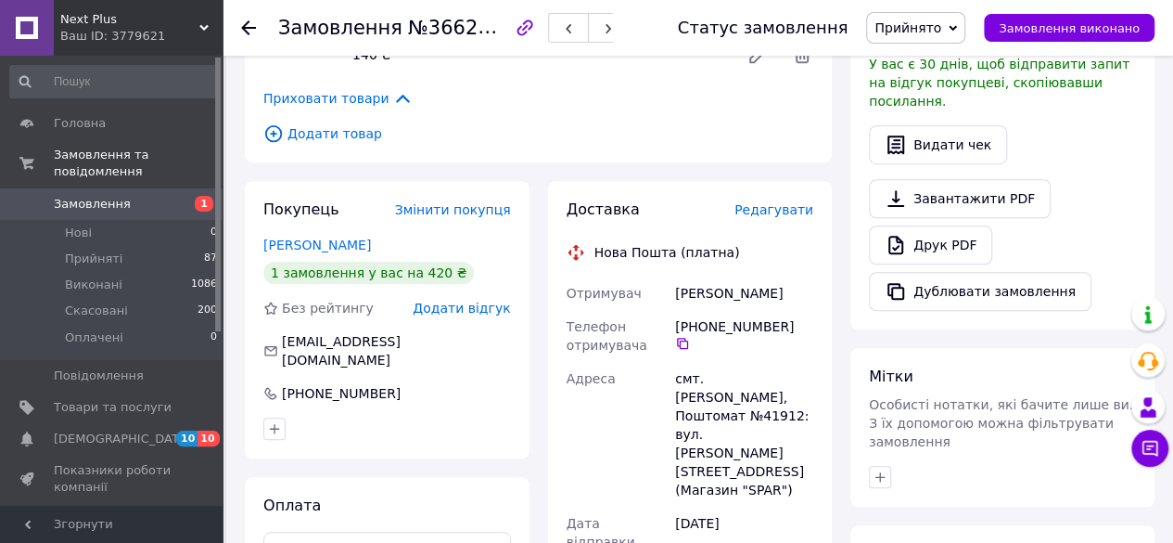
scroll to position [1024, 0]
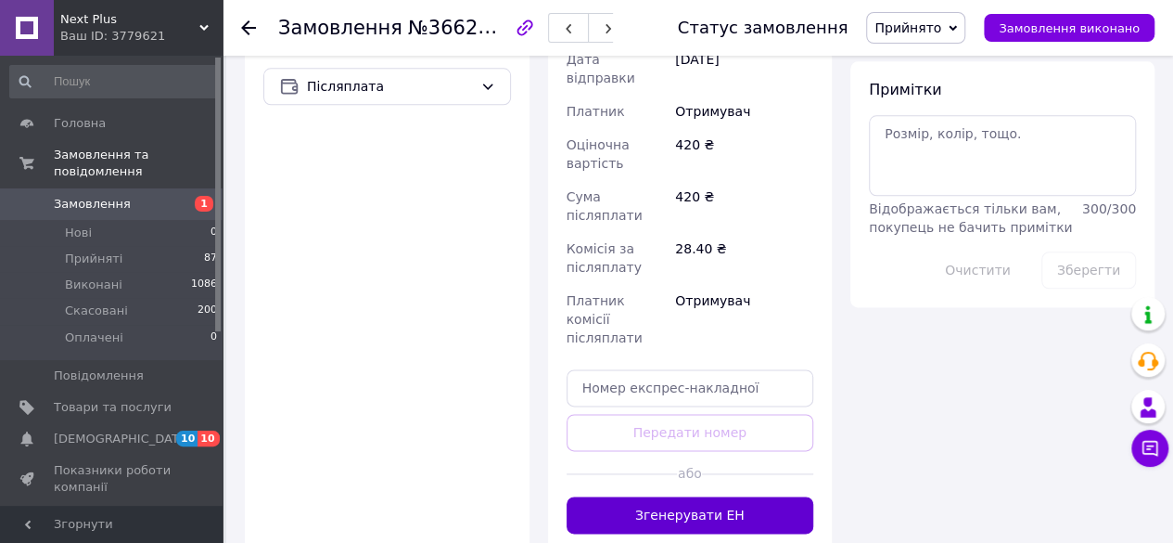
click at [714, 496] on button "Згенерувати ЕН" at bounding box center [691, 514] width 248 height 37
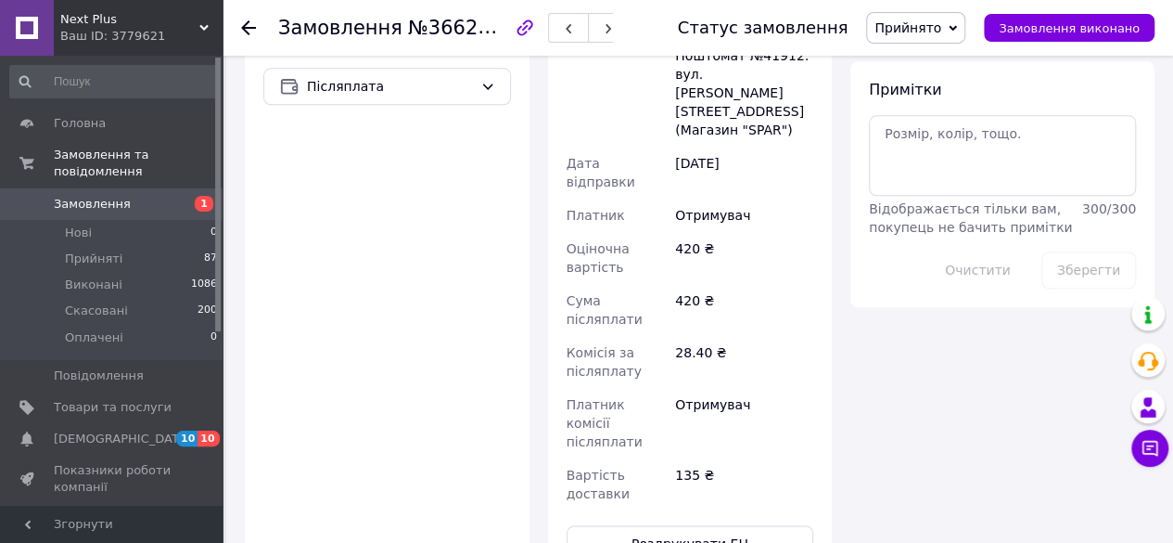
click at [246, 25] on icon at bounding box center [248, 27] width 15 height 15
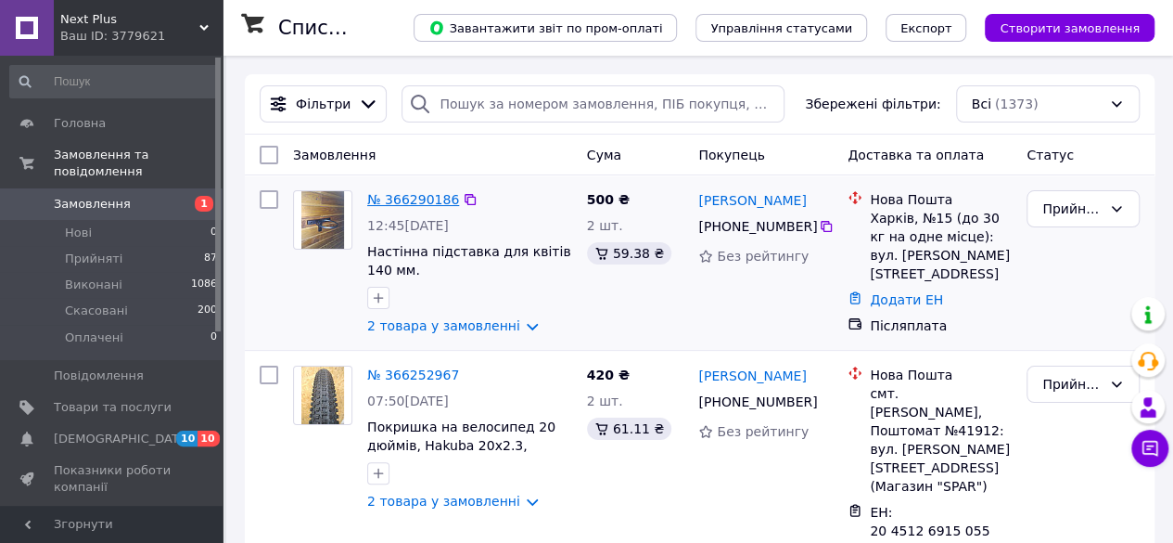
click at [395, 196] on link "№ 366290186" at bounding box center [413, 199] width 92 height 15
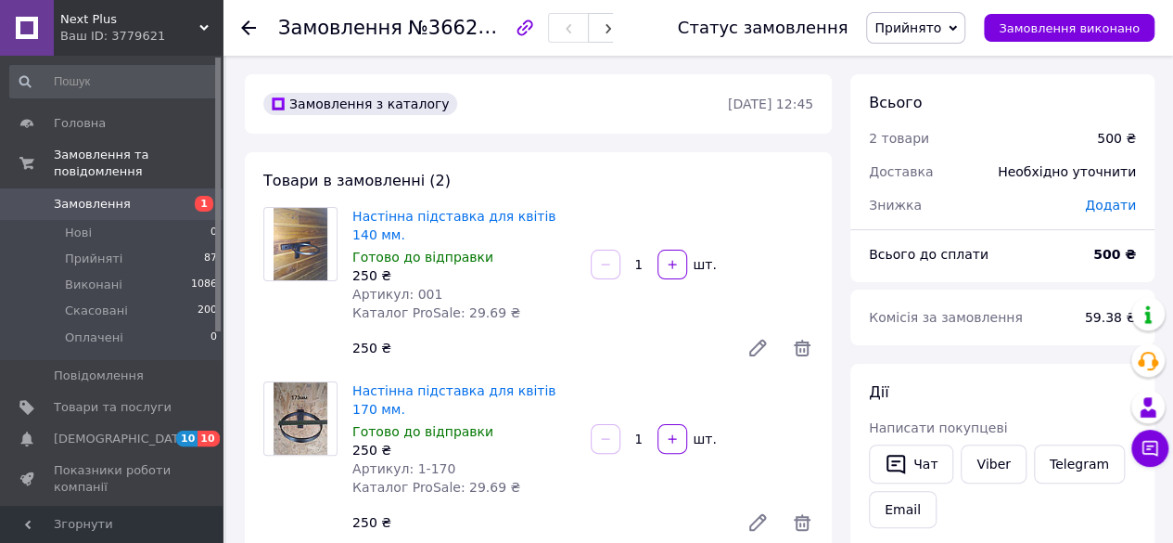
click at [245, 29] on icon at bounding box center [248, 27] width 15 height 15
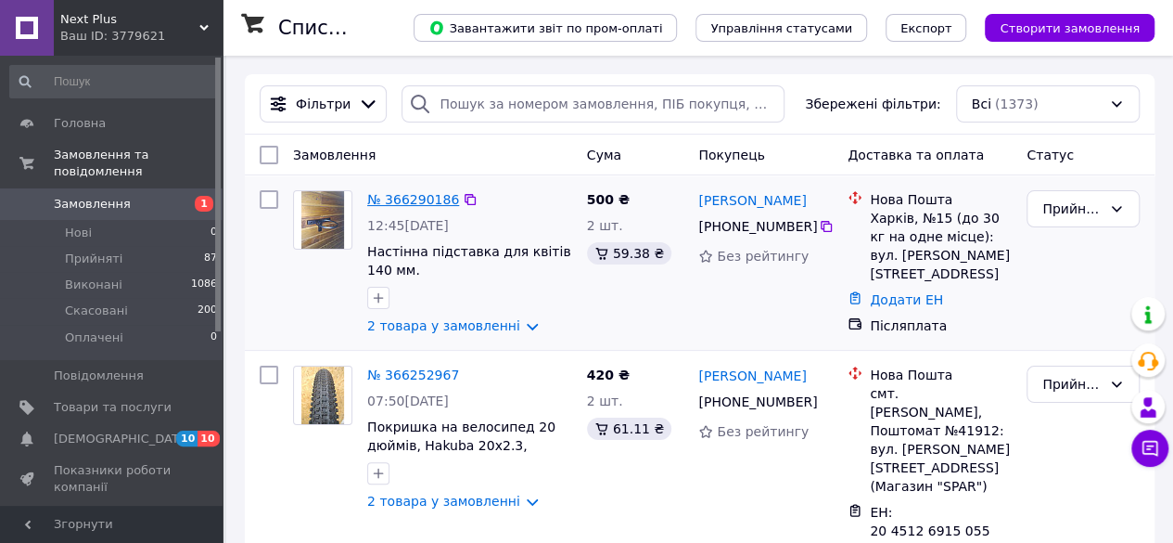
click at [417, 192] on link "№ 366290186" at bounding box center [413, 199] width 92 height 15
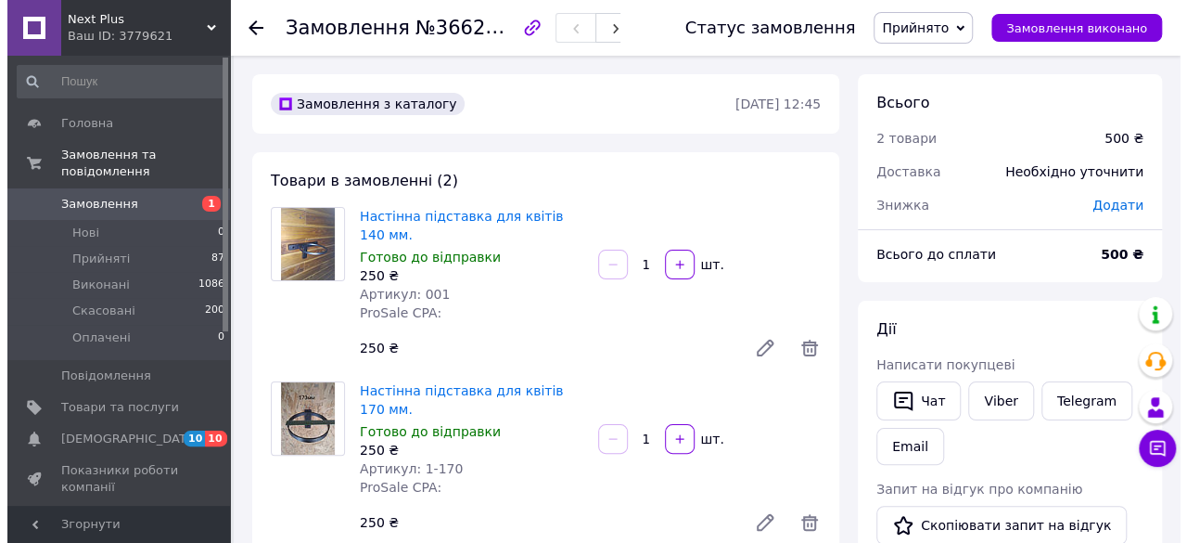
scroll to position [464, 0]
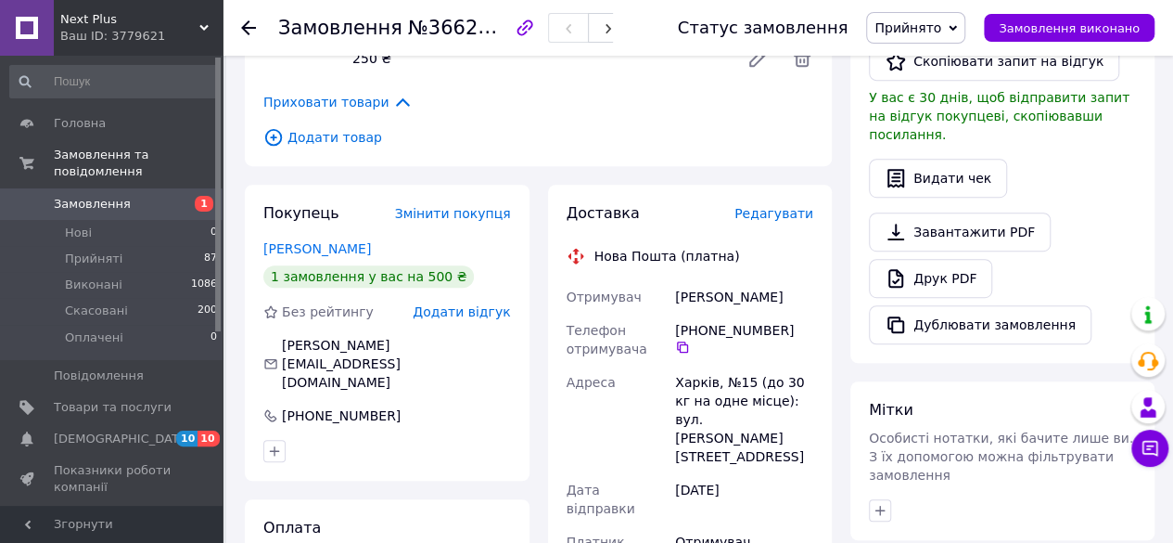
click at [788, 206] on span "Редагувати" at bounding box center [774, 213] width 79 height 15
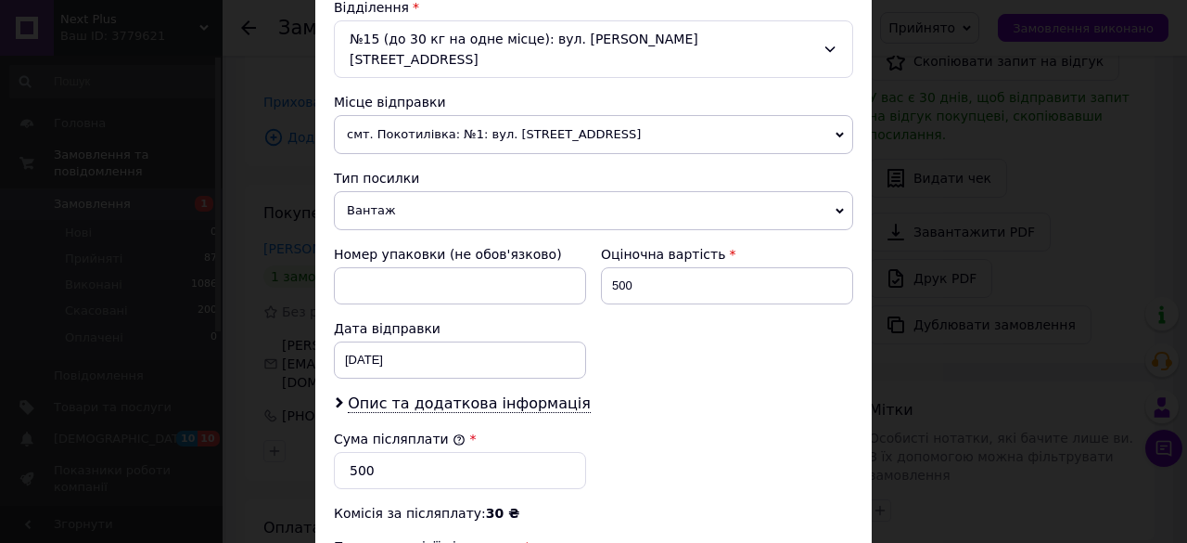
scroll to position [863, 0]
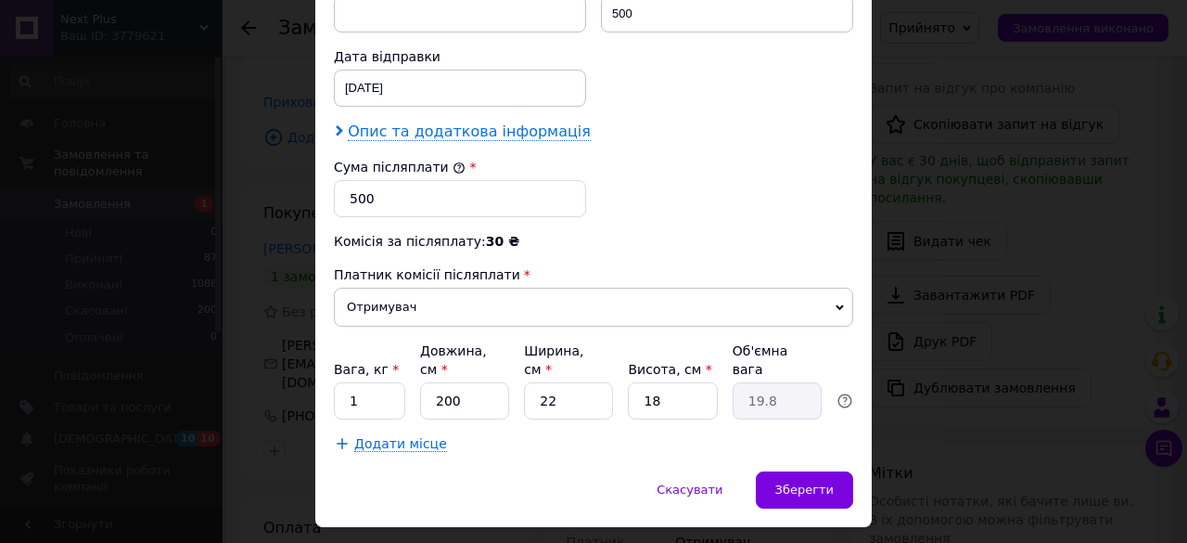
click at [414, 122] on span "Опис та додаткова інформація" at bounding box center [469, 131] width 243 height 19
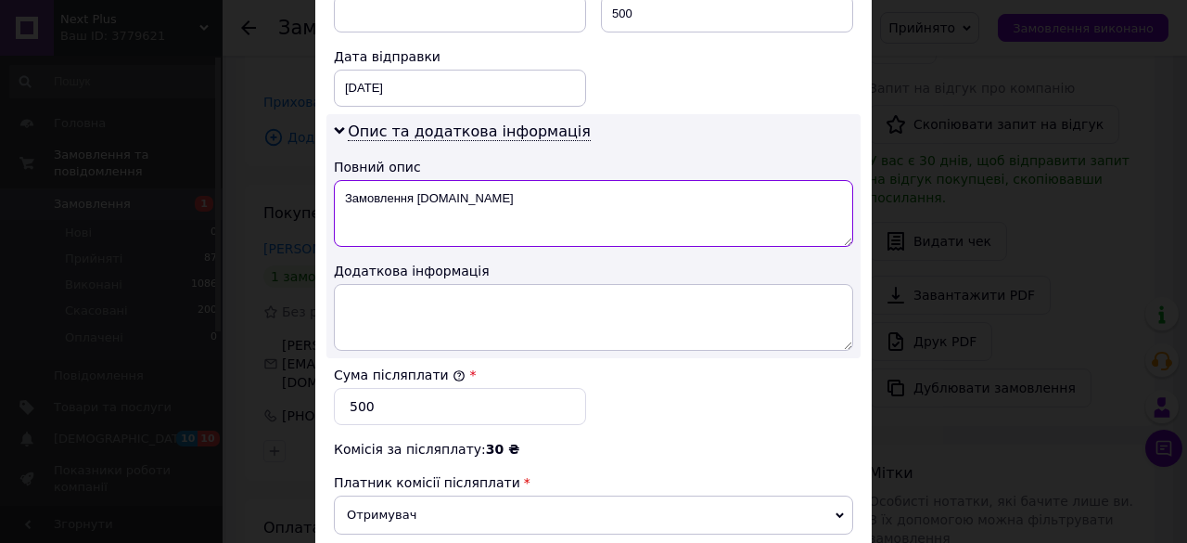
click at [482, 180] on textarea "Замовлення [DOMAIN_NAME]" at bounding box center [593, 213] width 519 height 67
type textarea "З"
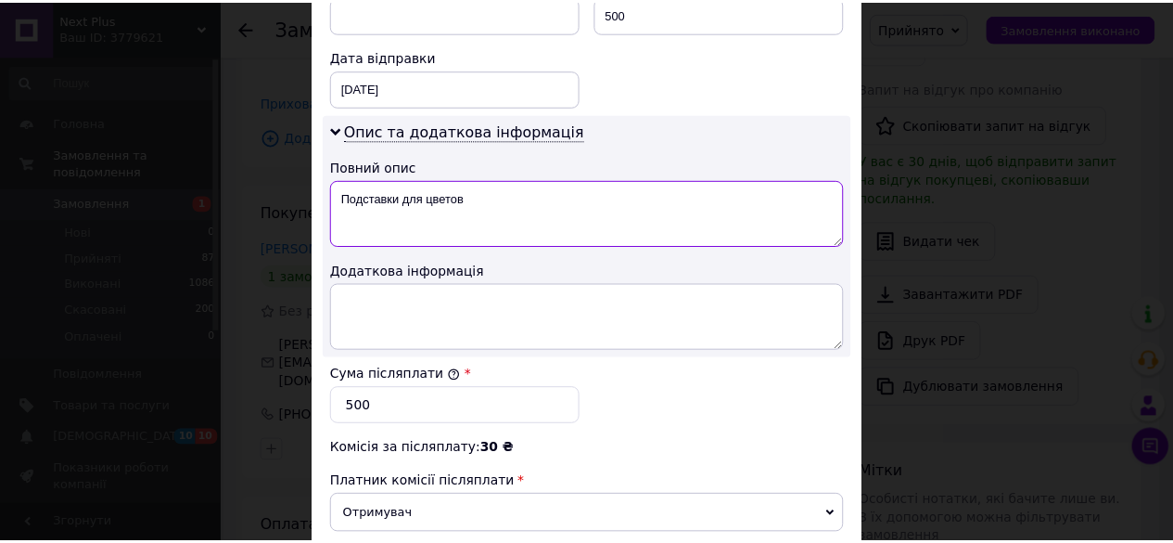
scroll to position [1070, 0]
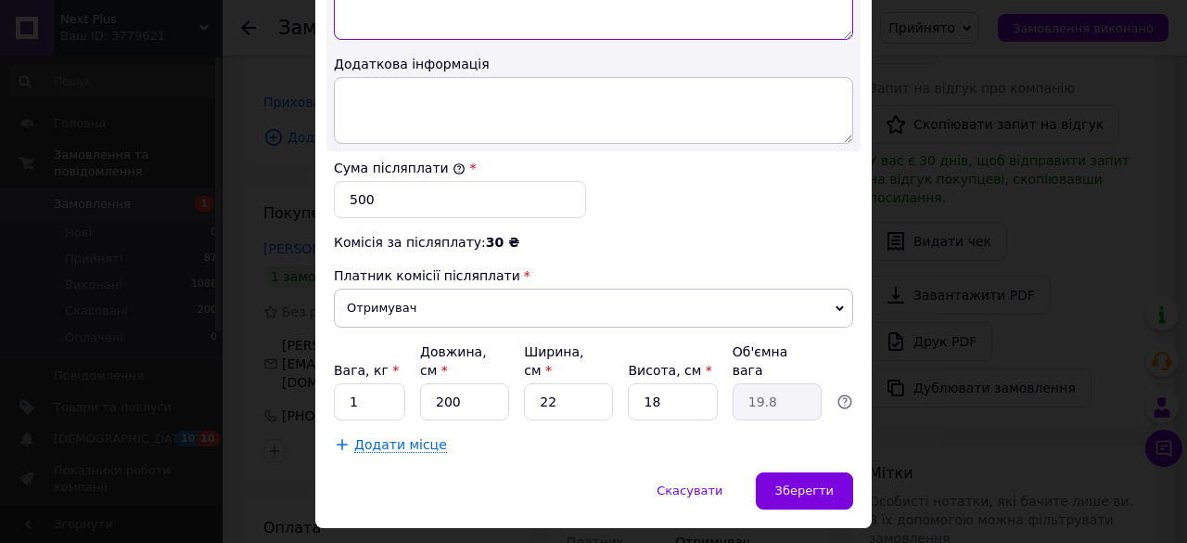
type textarea "Подставки для цветов"
click at [464, 383] on input "200" at bounding box center [464, 401] width 89 height 37
type input "20"
type input "1.98"
click at [461, 383] on input "20" at bounding box center [464, 401] width 89 height 37
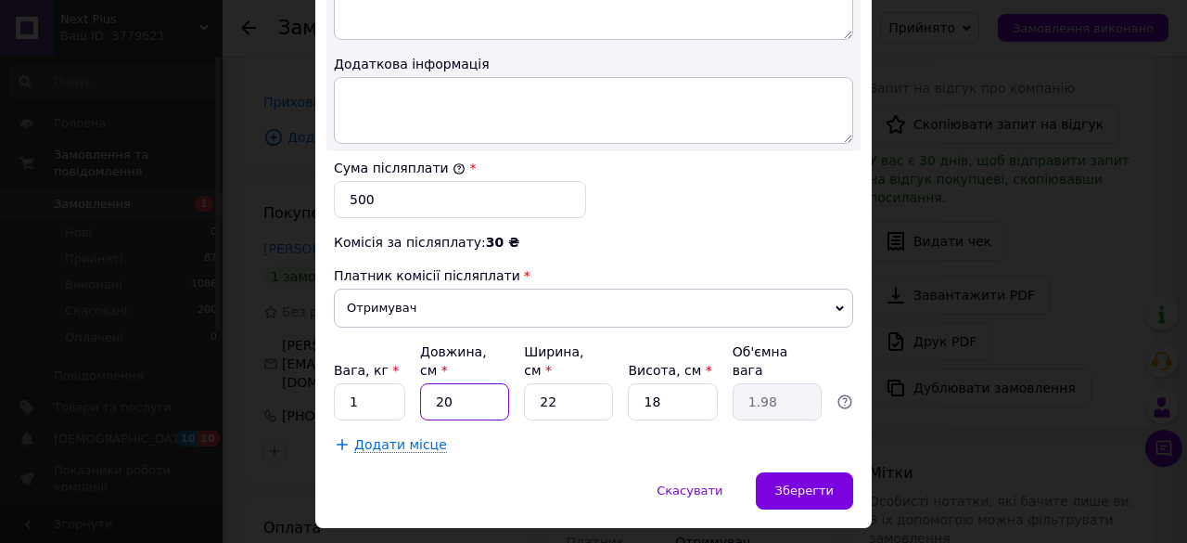
type input "2"
type input "0.2"
type input "3"
type input "0.3"
type input "30"
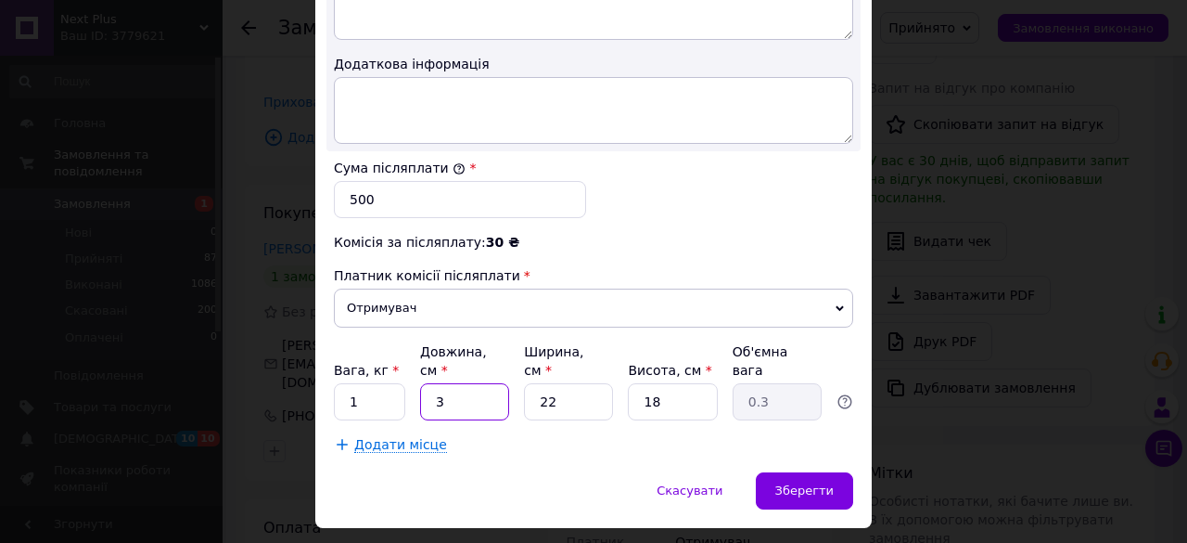
type input "2.97"
type input "30"
click at [564, 383] on input "22" at bounding box center [568, 401] width 89 height 37
type input "2"
type input "0.27"
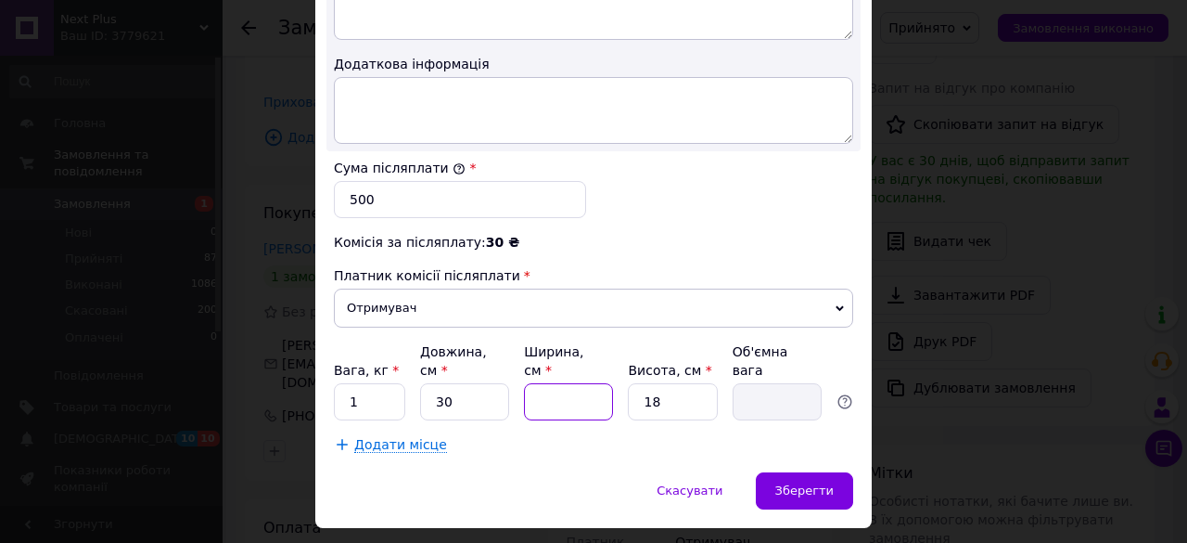
type input "3"
type input "0.41"
type input "30"
type input "4.05"
type input "30"
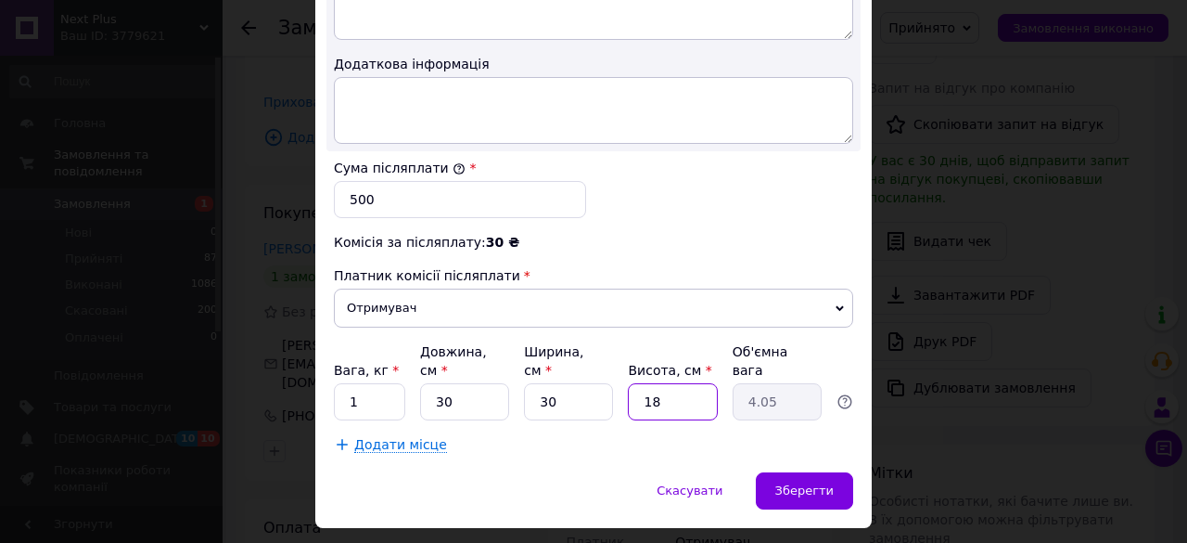
click at [688, 383] on input "18" at bounding box center [672, 401] width 89 height 37
type input "1"
type input "0.23"
type input "2"
type input "0.45"
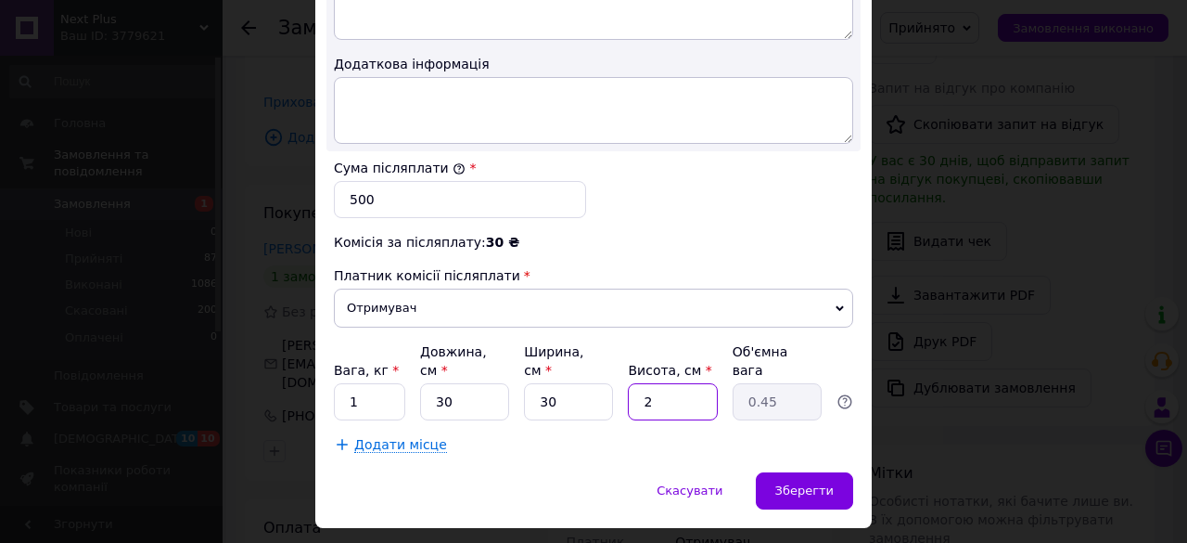
type input "20"
type input "4.5"
type input "20"
click at [815, 483] on span "Зберегти" at bounding box center [804, 490] width 58 height 14
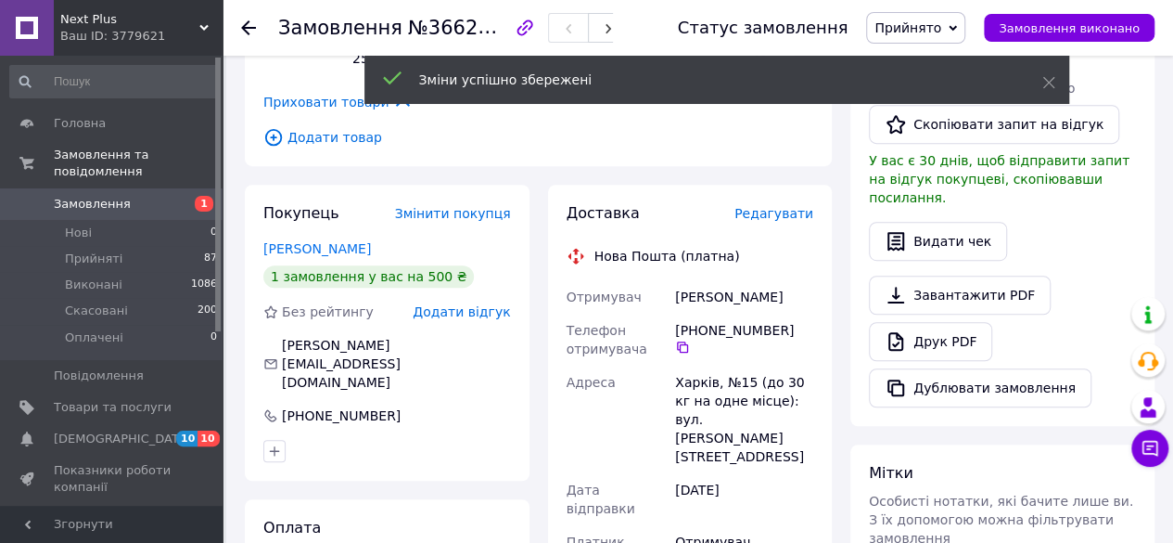
scroll to position [928, 0]
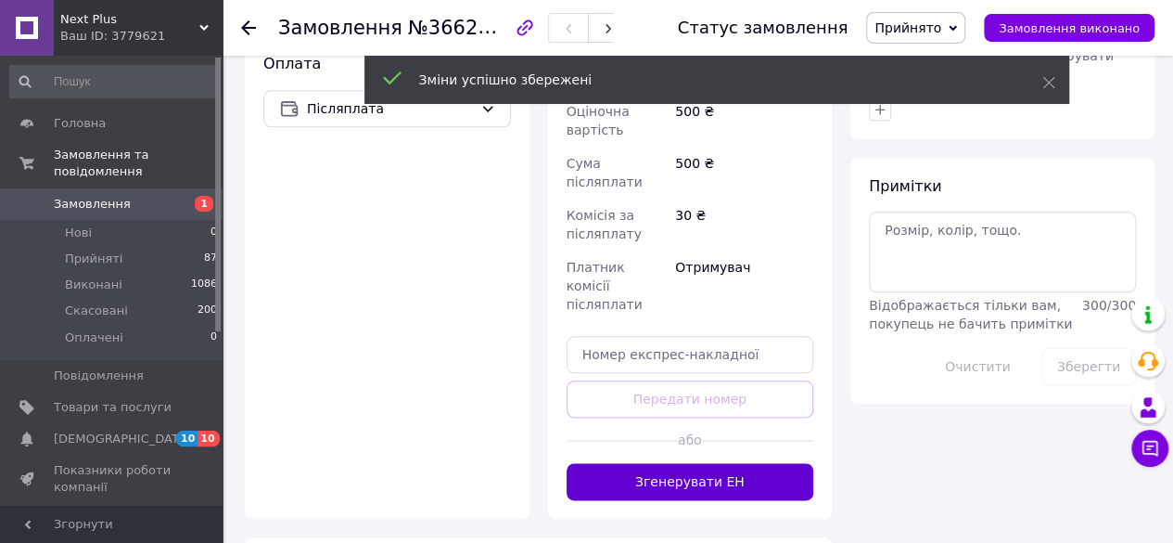
click at [744, 463] on button "Згенерувати ЕН" at bounding box center [691, 481] width 248 height 37
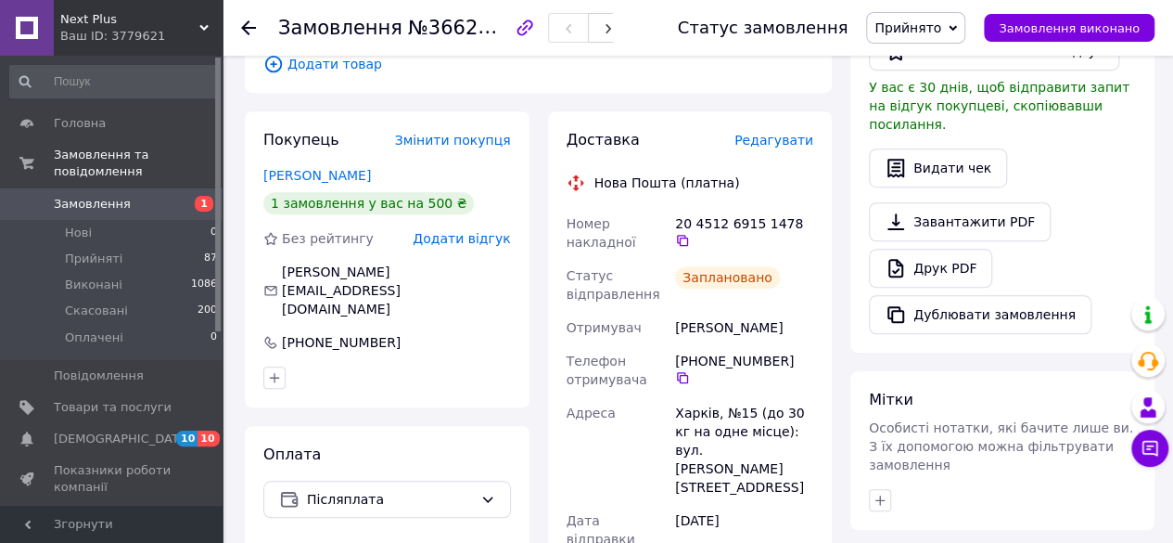
scroll to position [415, 0]
